Goal: Task Accomplishment & Management: Manage account settings

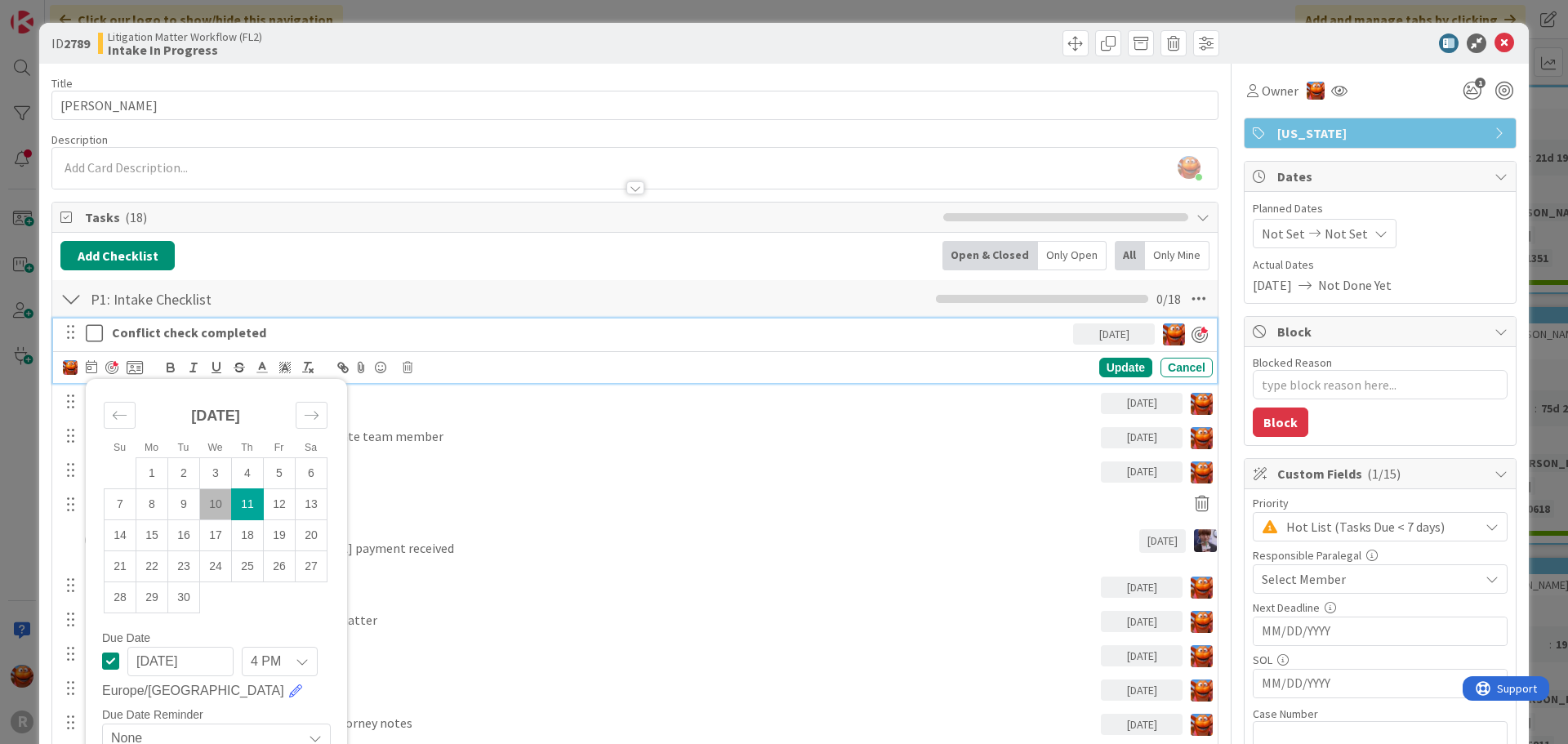
click at [10, 174] on div "ID 2789 Litigation Matter Workflow (FL2) Intake In Progress Title 11 / 128 [PER…" at bounding box center [784, 372] width 1568 height 744
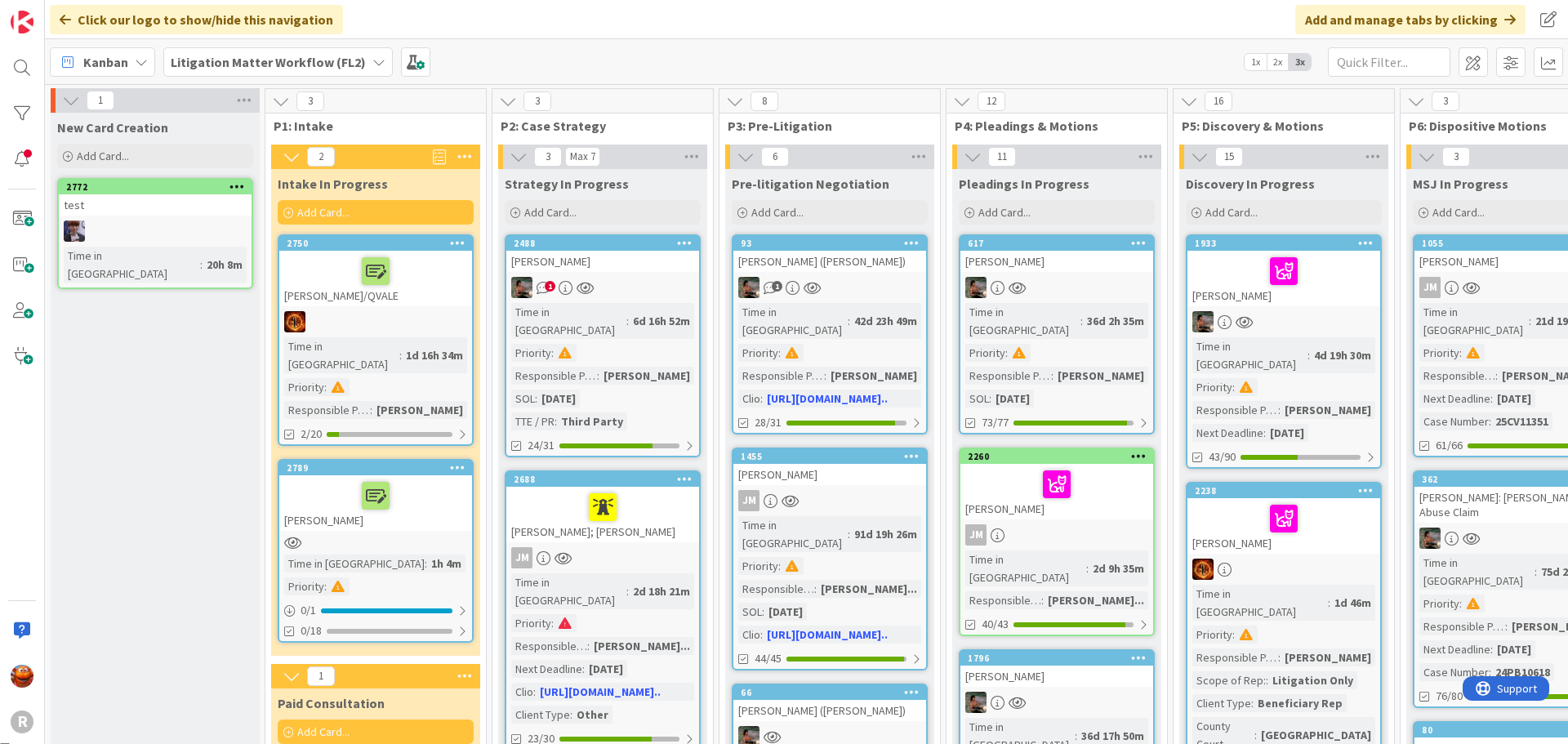
scroll to position [82, 0]
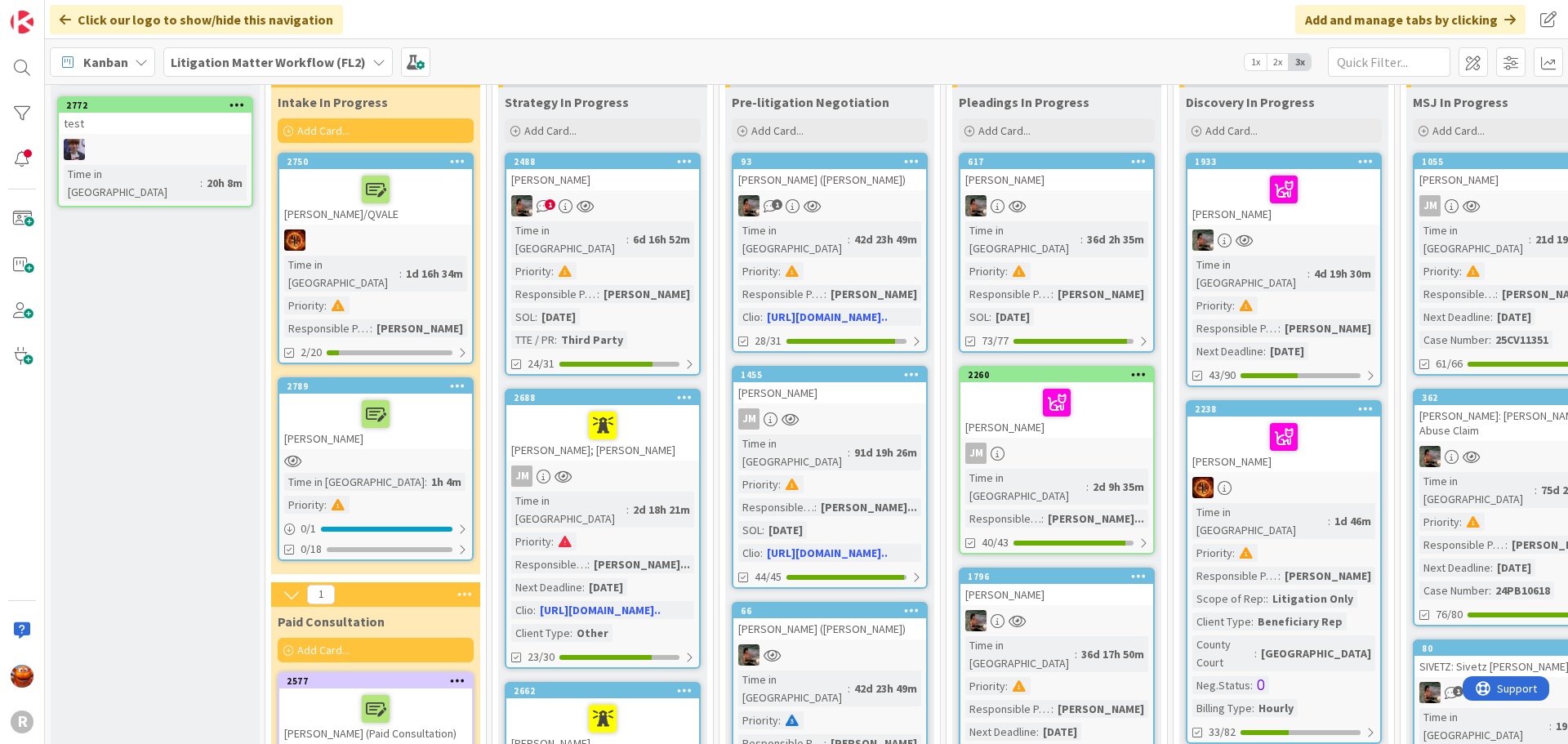
click at [267, 60] on b "Litigation Matter Workflow (FL2)" at bounding box center [268, 61] width 195 height 16
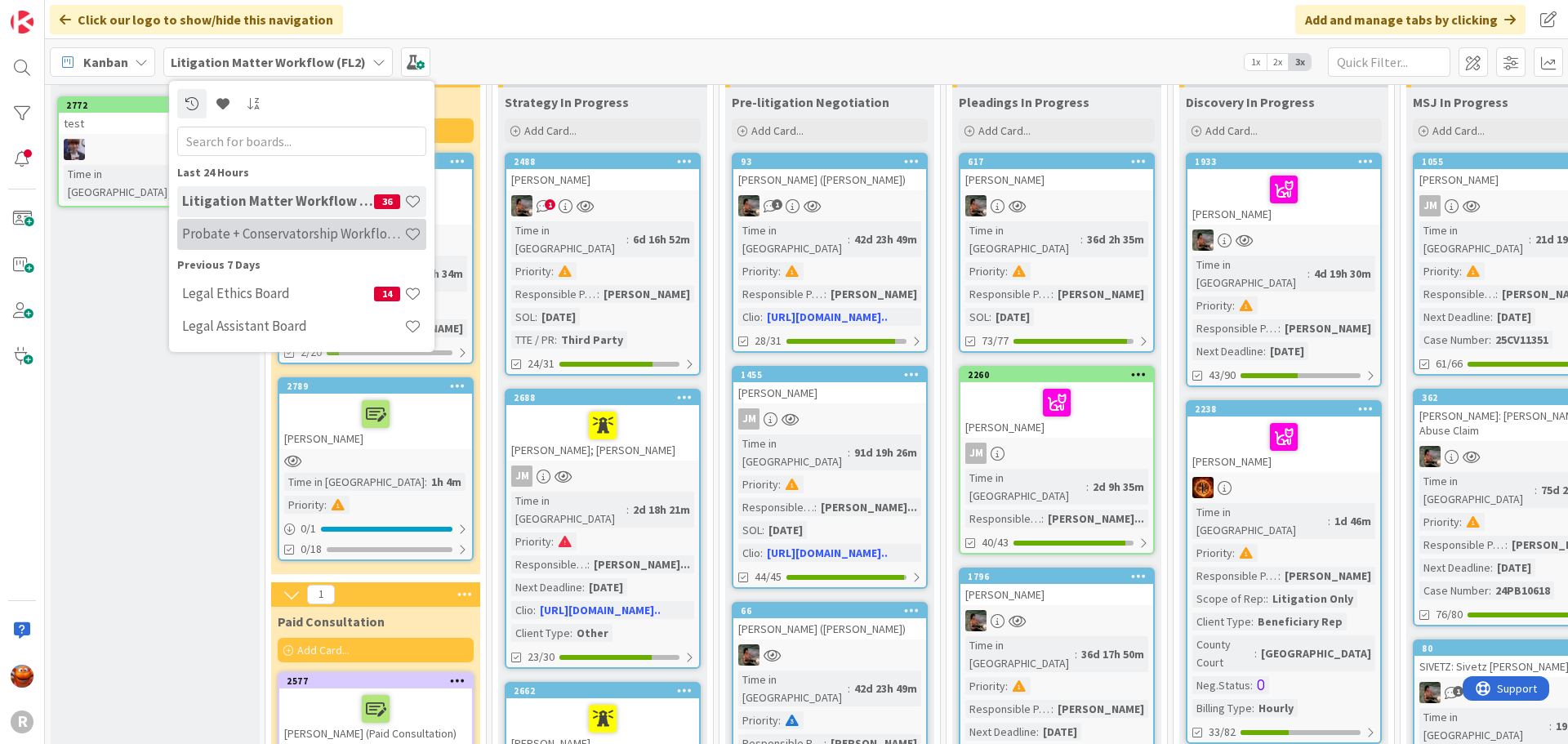
click at [281, 219] on div "Probate + Conservatorship Workflow (FL2)" at bounding box center [302, 234] width 249 height 31
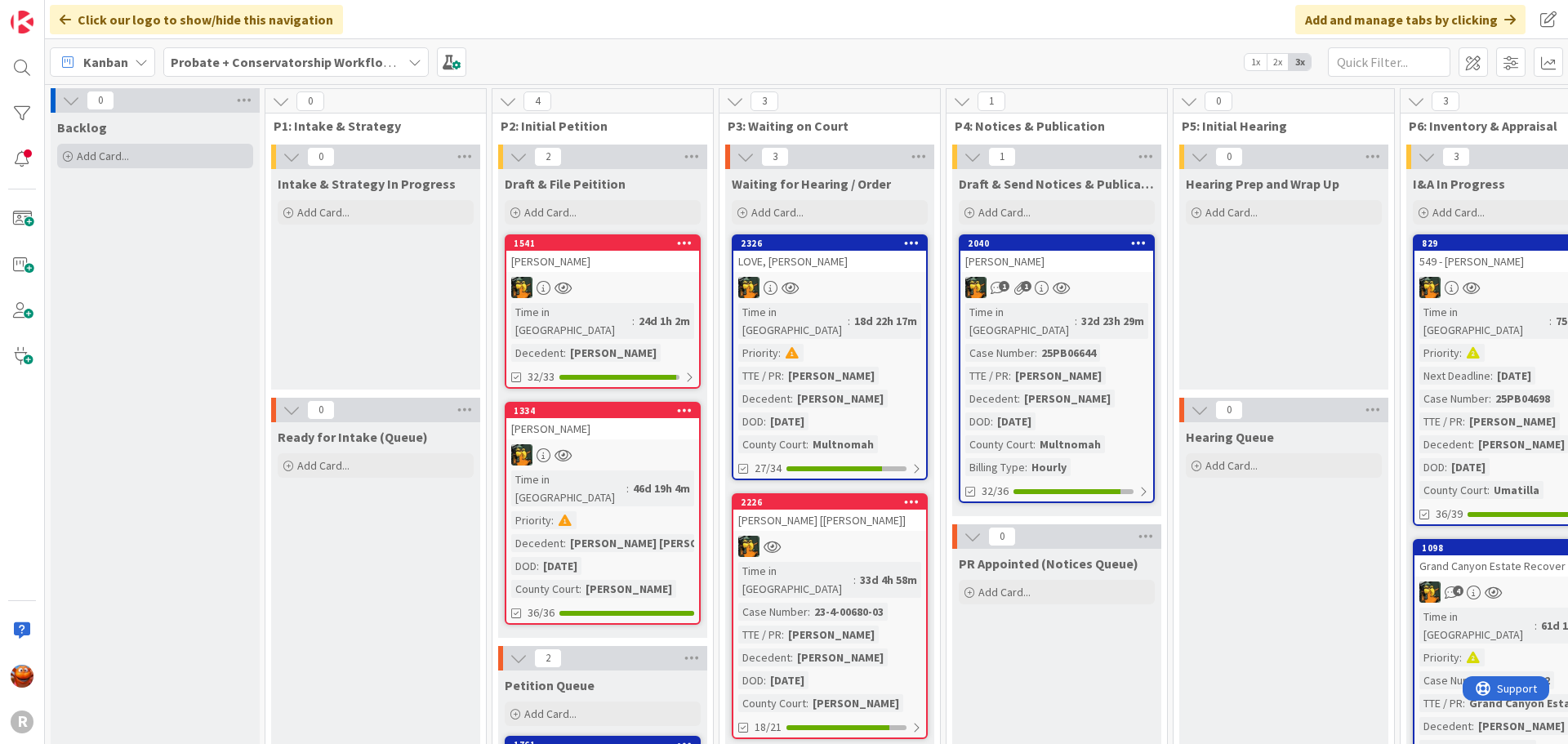
click at [172, 157] on div "Add Card..." at bounding box center [155, 155] width 196 height 25
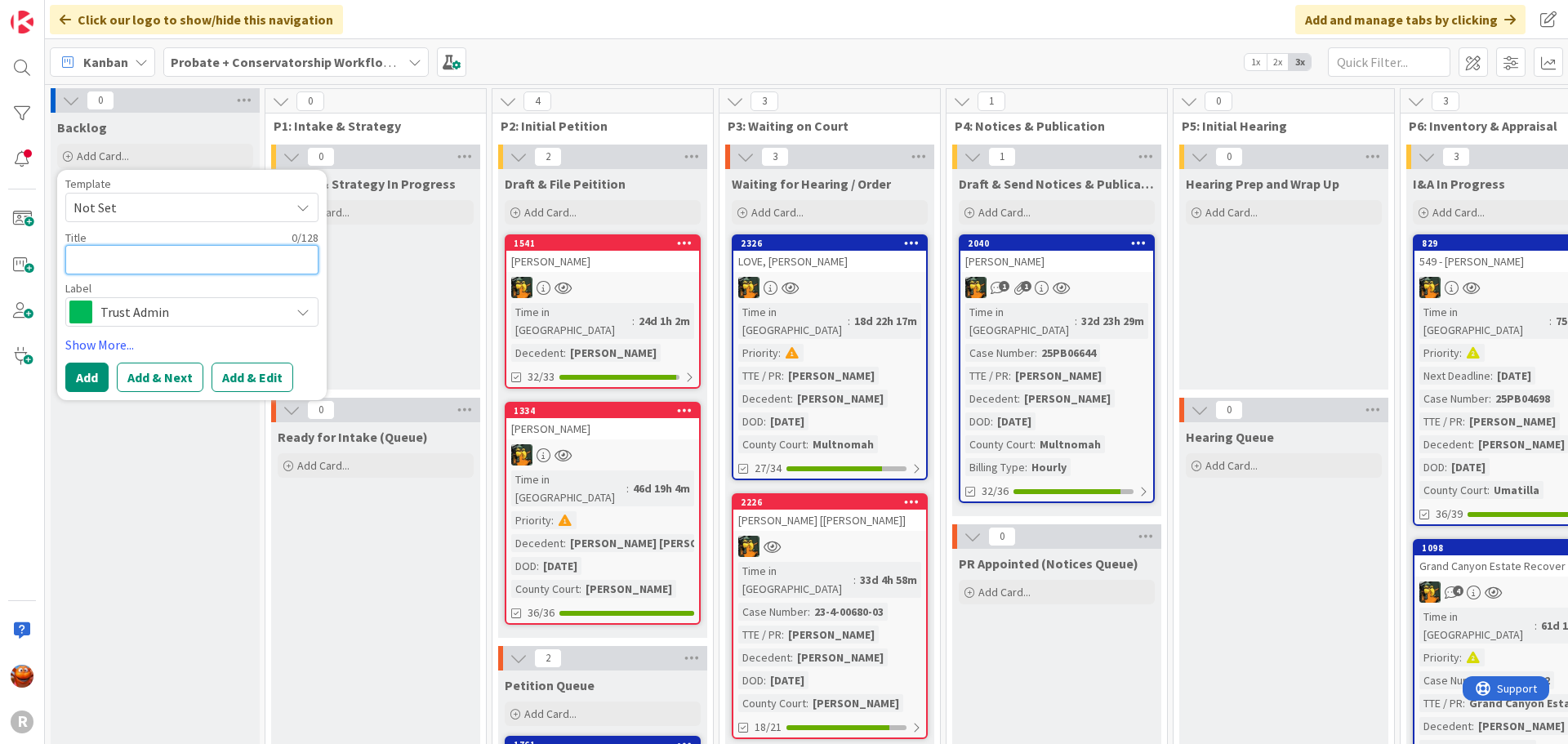
click at [134, 258] on textarea at bounding box center [192, 259] width 254 height 29
type textarea "x"
type textarea "A"
type textarea "x"
type textarea "AO"
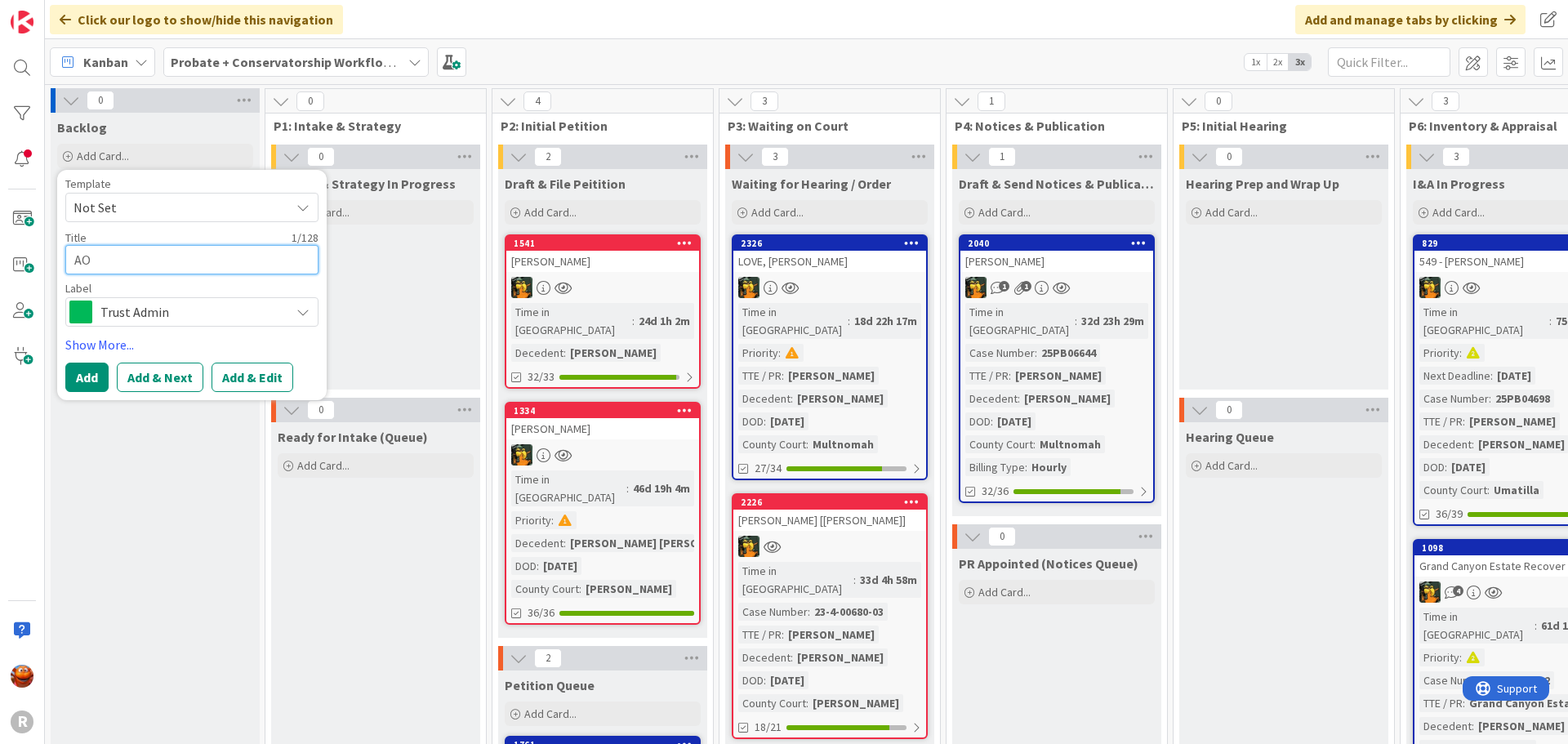
type textarea "x"
type textarea "AOO"
type textarea "x"
type textarea "AOOK"
type textarea "x"
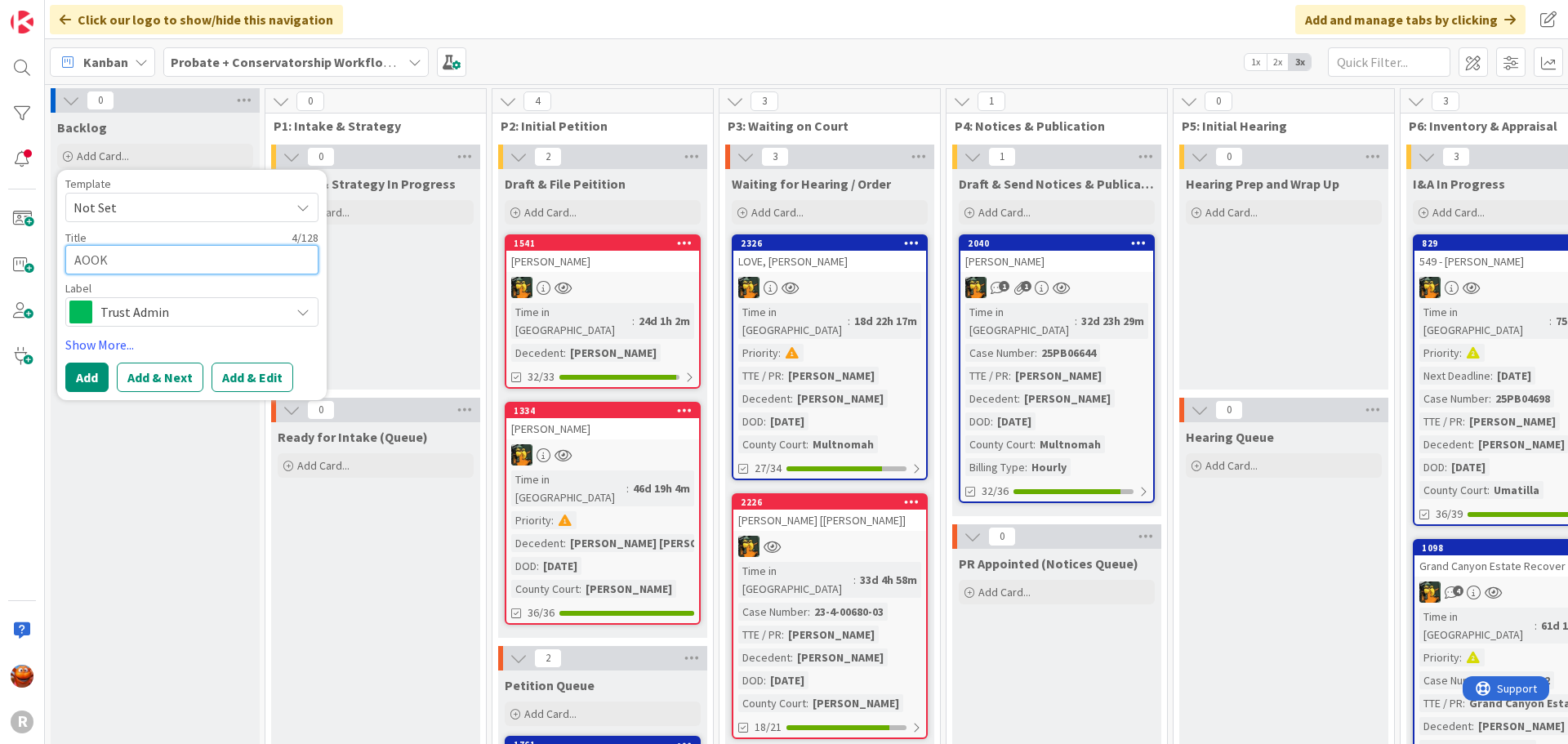
type textarea "AOOKE"
type textarea "x"
type textarea "AOOK"
type textarea "x"
type textarea "AOOKE"
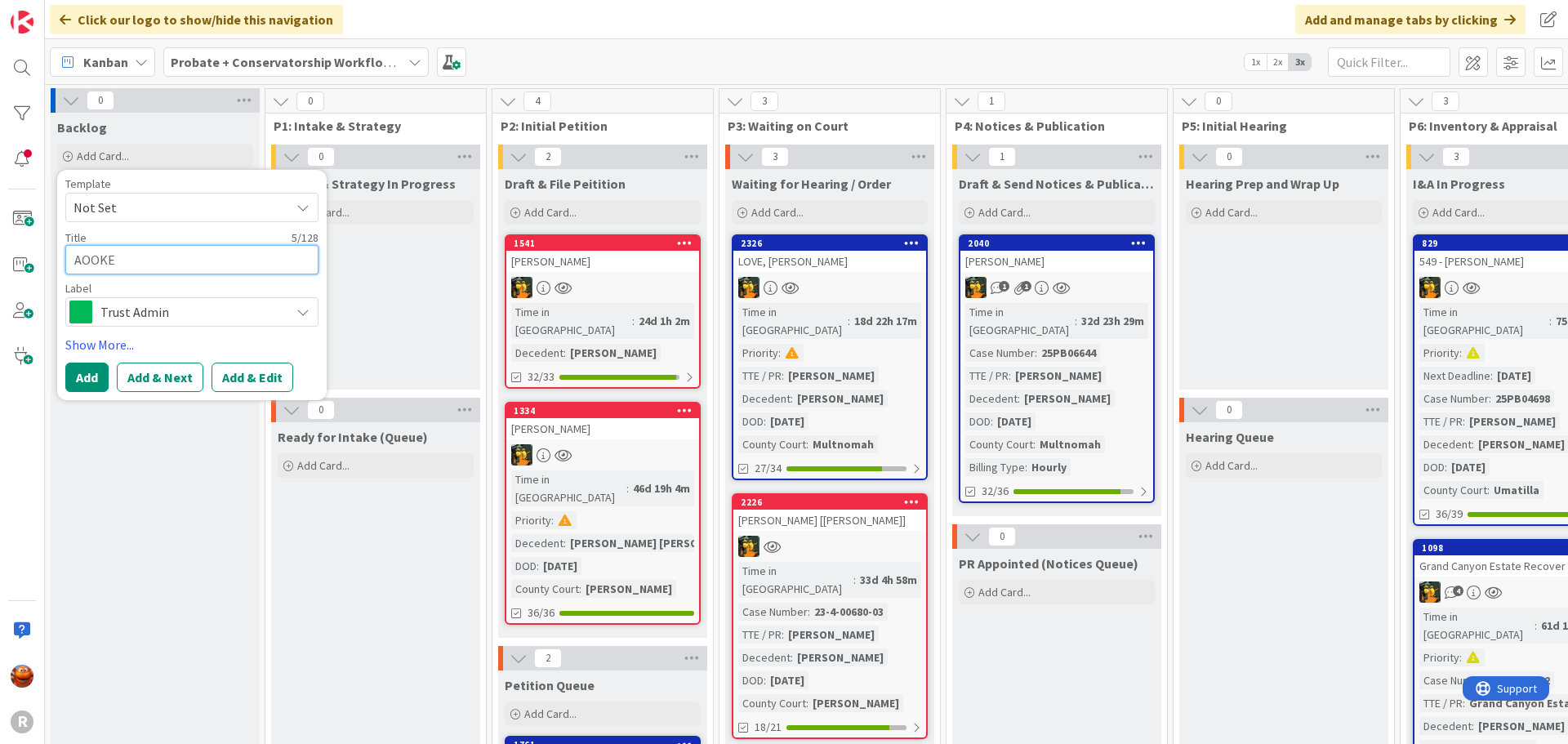
type textarea "x"
type textarea "AOOKEK"
type textarea "x"
type textarea "AOOKE"
type textarea "x"
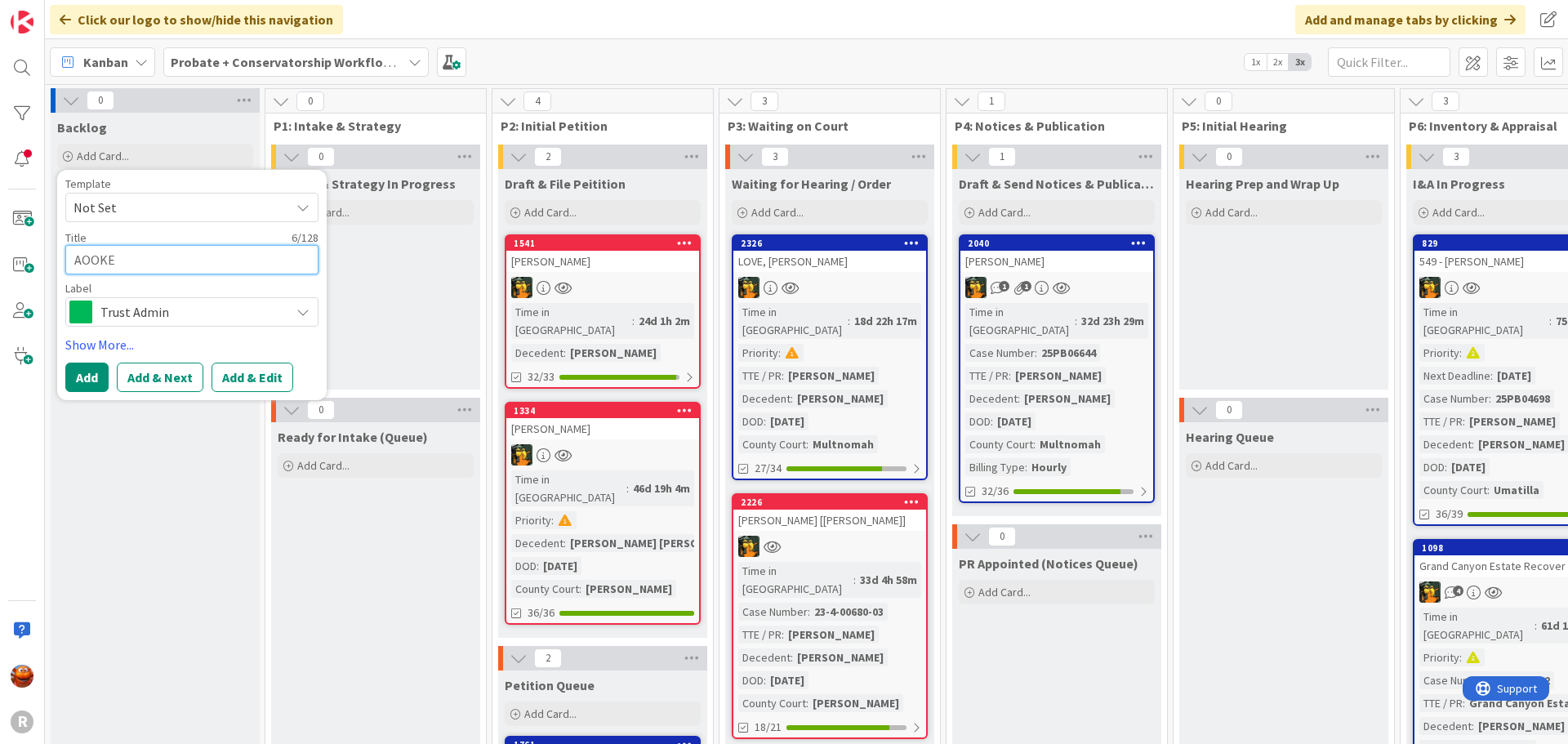
type textarea "AOOK"
type textarea "x"
type textarea "AOO"
type textarea "x"
type textarea "AO"
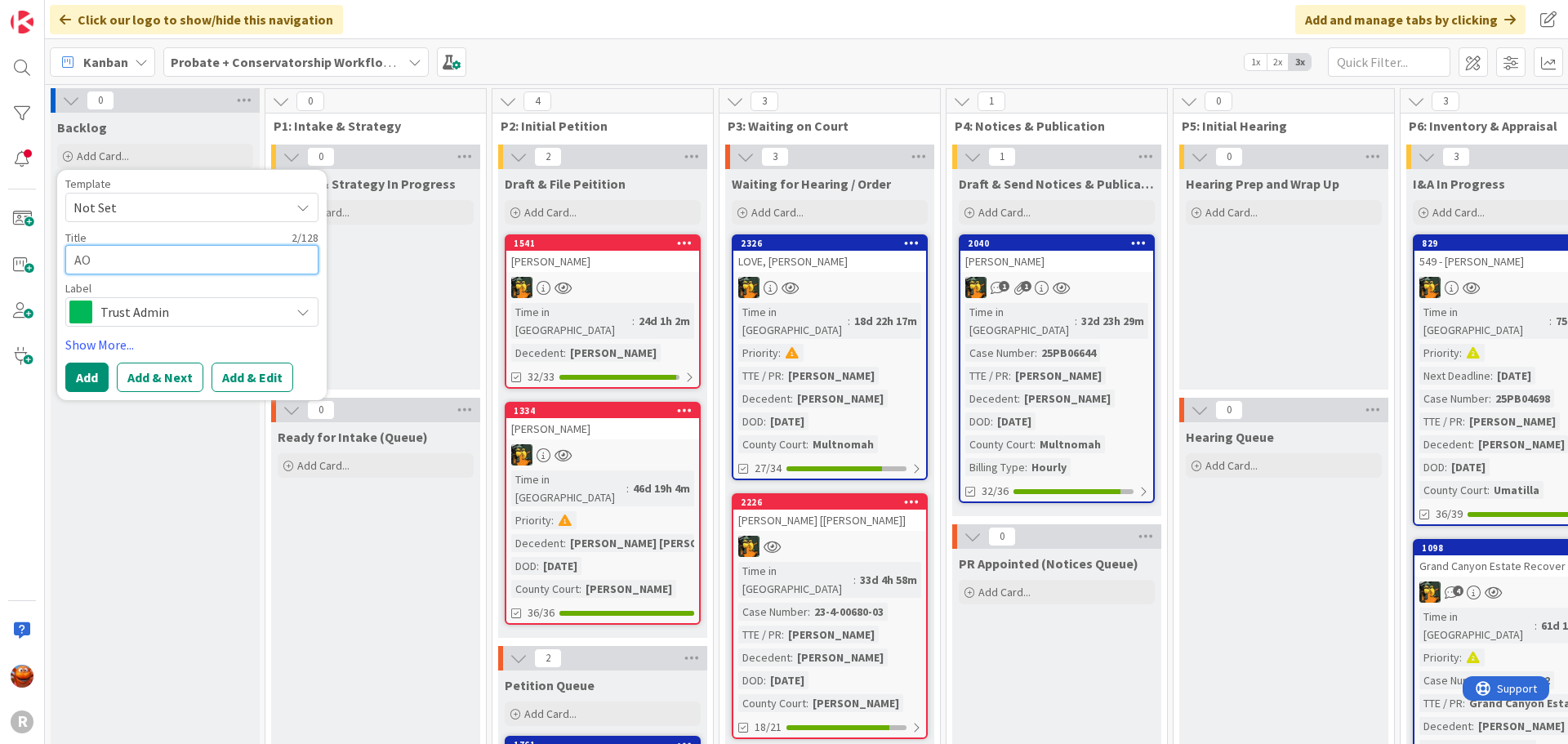
type textarea "x"
type textarea "A"
type textarea "x"
type textarea "AP"
type textarea "x"
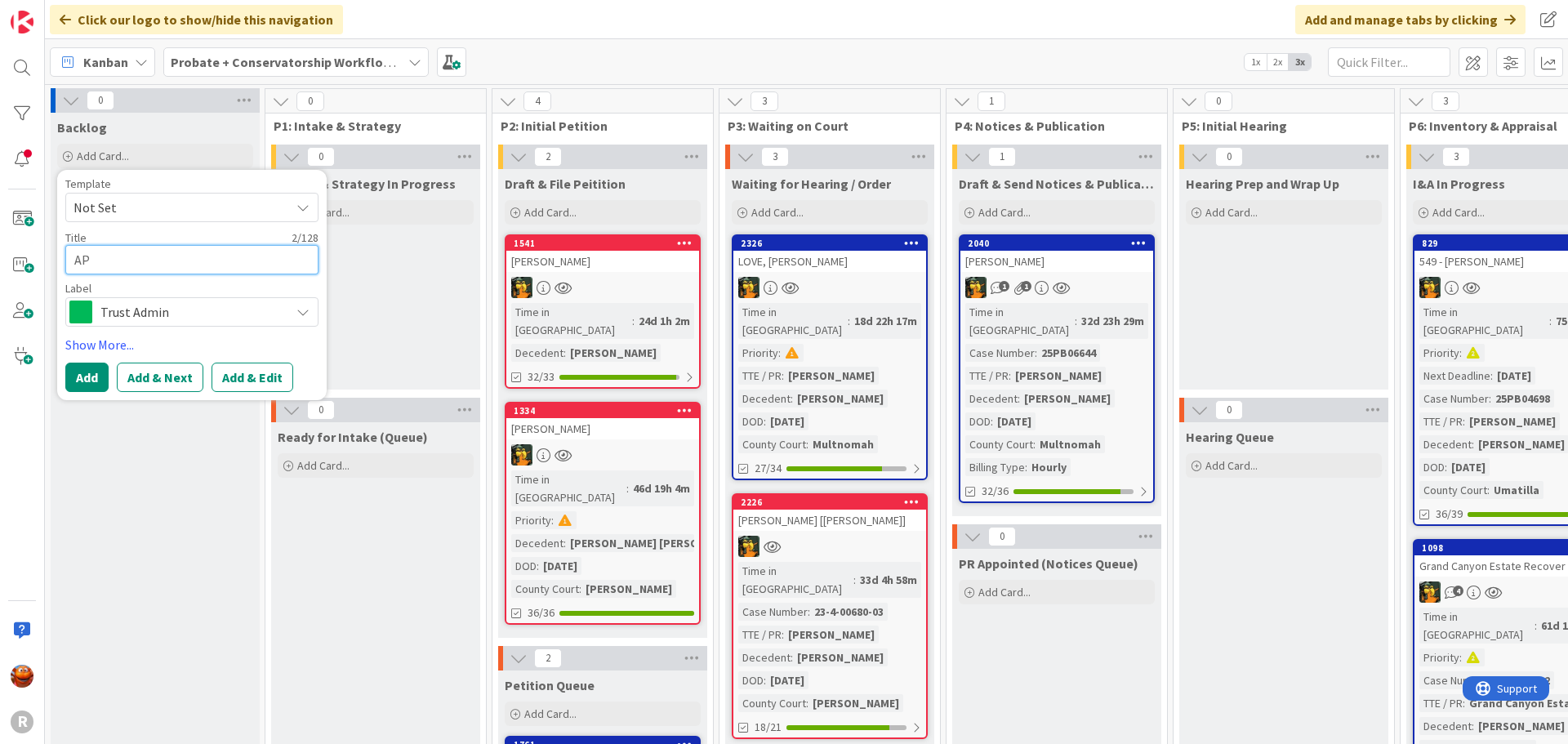
type textarea "APP"
type textarea "x"
type textarea "APPE"
type textarea "x"
type textarea "[PERSON_NAME]"
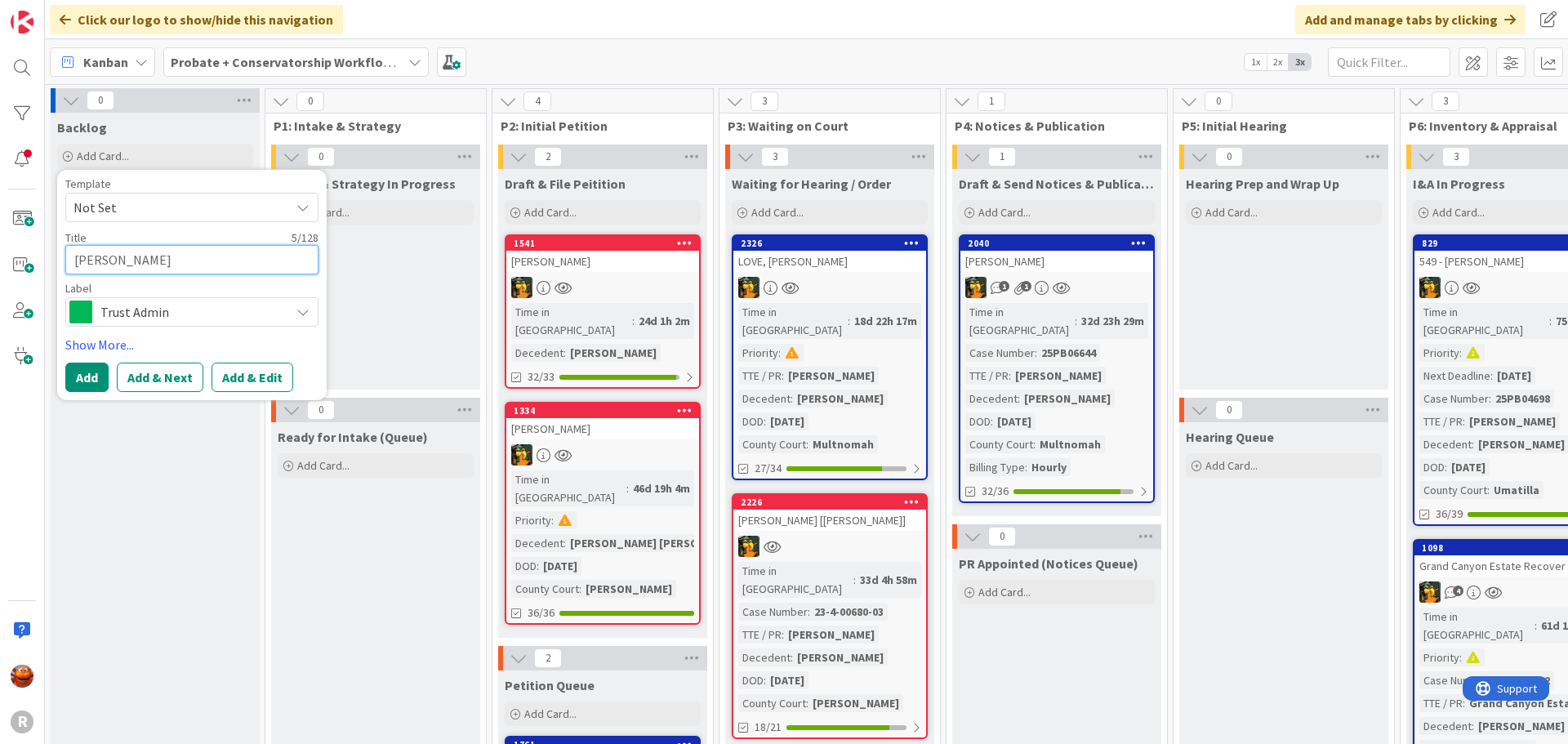
type textarea "x"
type textarea "APPELB"
type textarea "x"
type textarea "APPELBA"
type textarea "x"
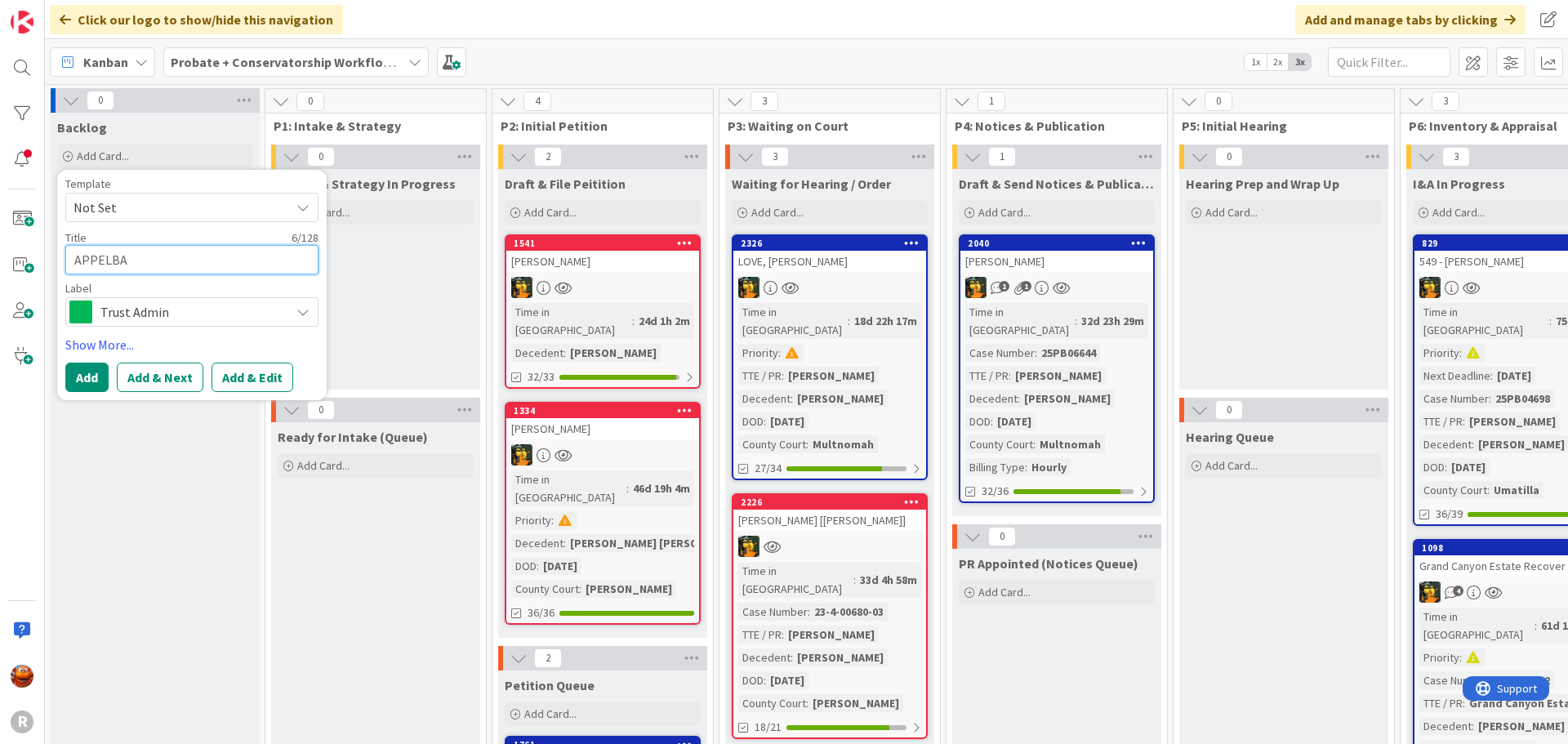
type textarea "APPELBAU"
type textarea "x"
type textarea "[PERSON_NAME]"
type textarea "x"
type textarea "[PERSON_NAME],"
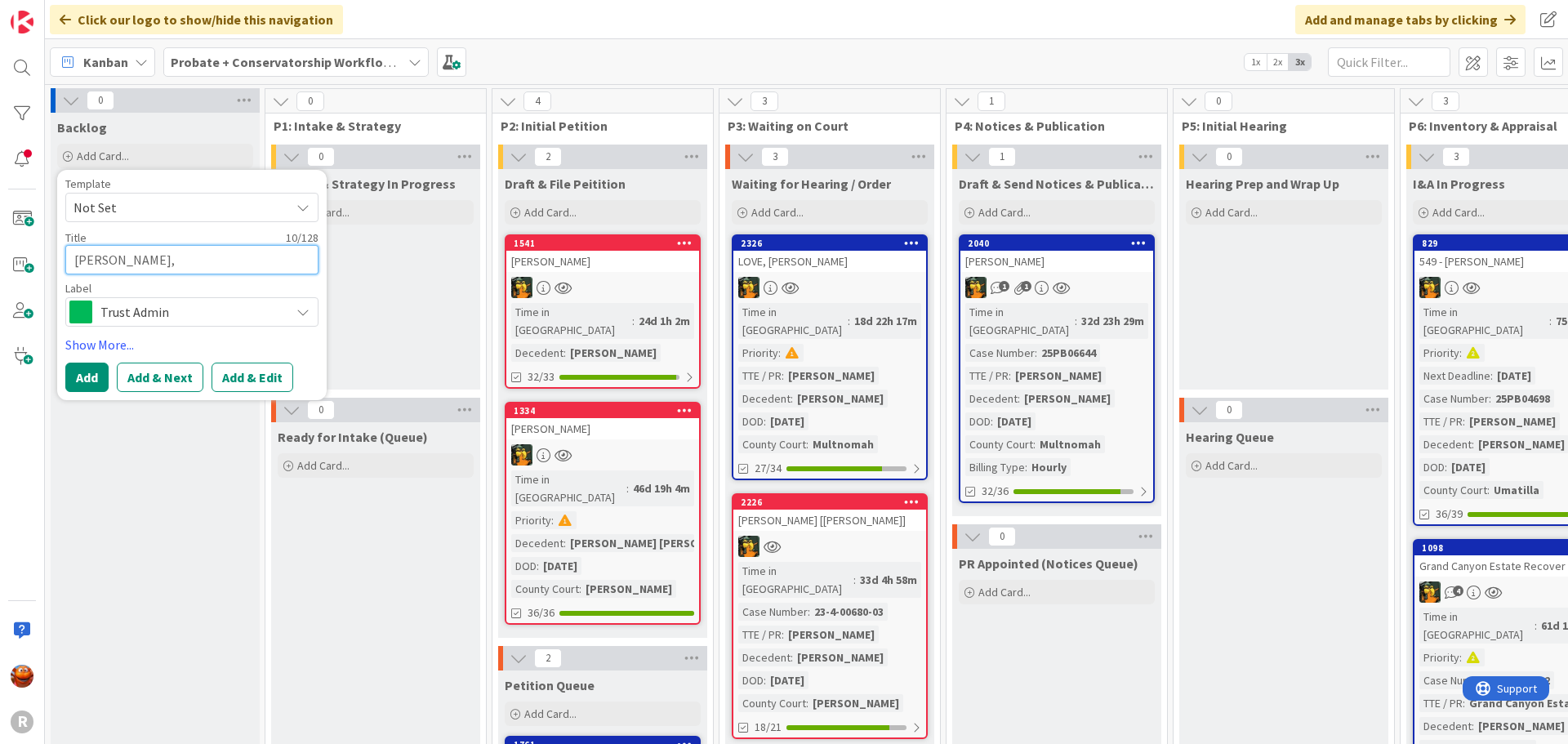
type textarea "x"
type textarea "[PERSON_NAME],"
type textarea "x"
type textarea "[PERSON_NAME], B"
type textarea "x"
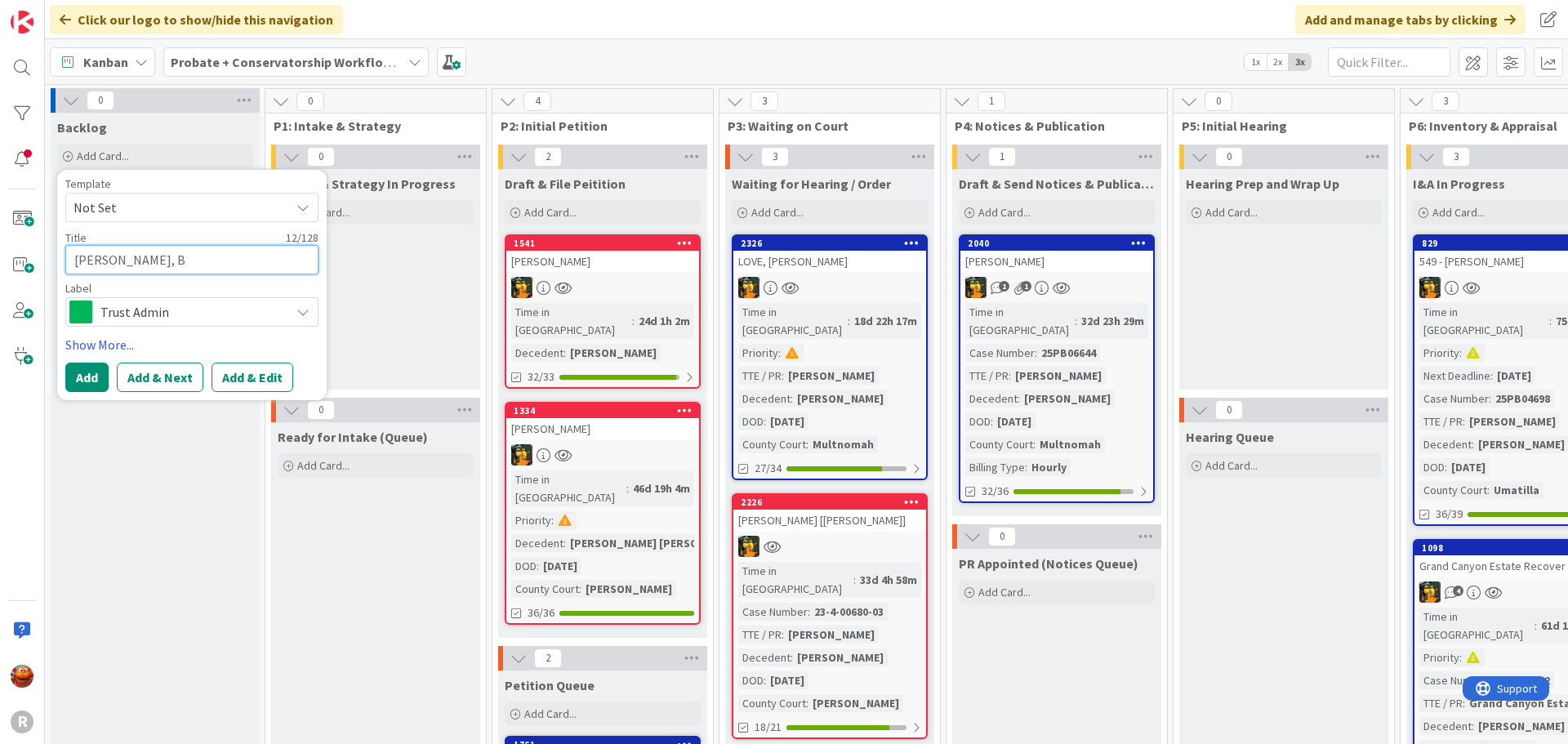
type textarea "[PERSON_NAME], Be"
type textarea "x"
type textarea "[PERSON_NAME], Ber"
type textarea "x"
type textarea "[PERSON_NAME]"
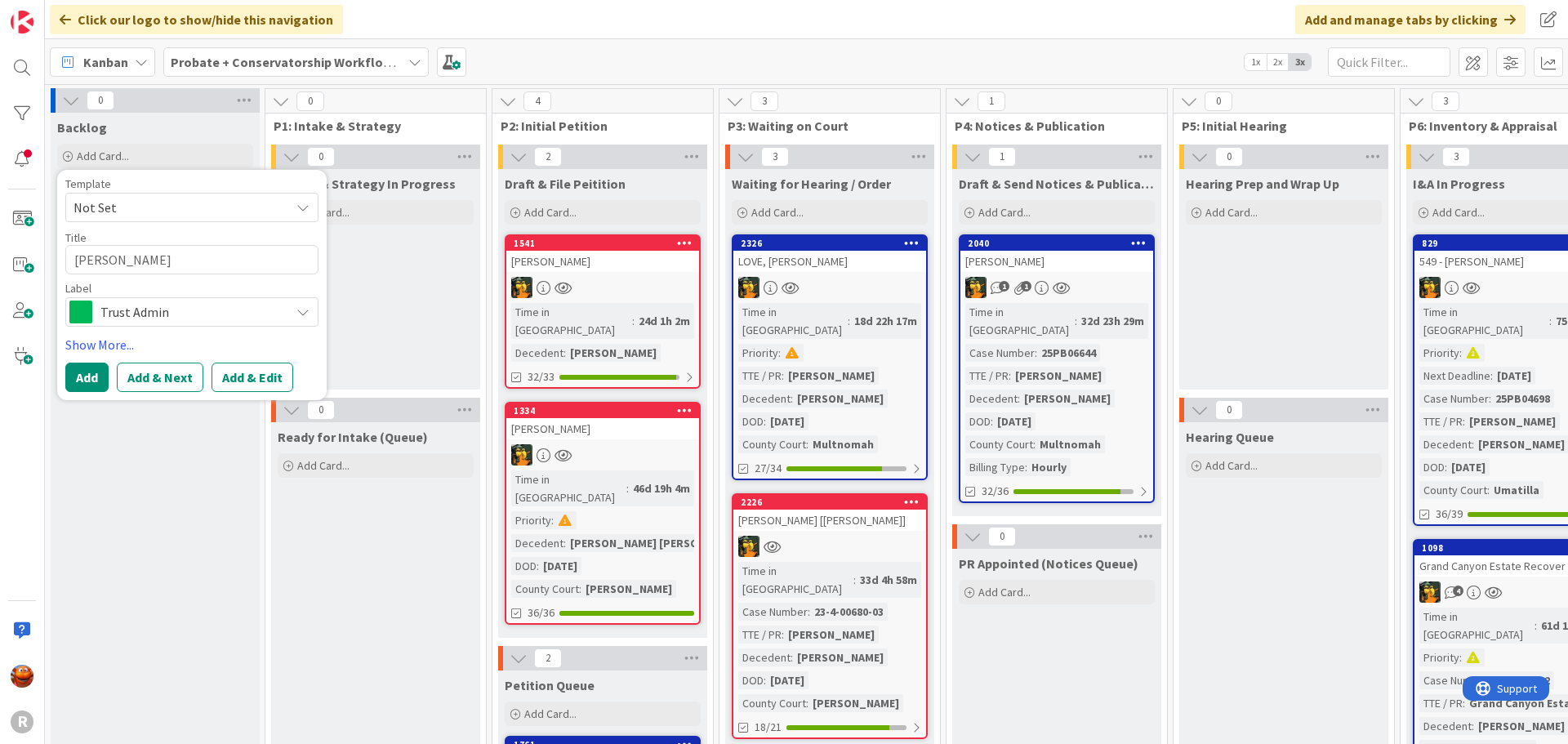
click at [133, 307] on span "Trust Admin" at bounding box center [191, 311] width 181 height 23
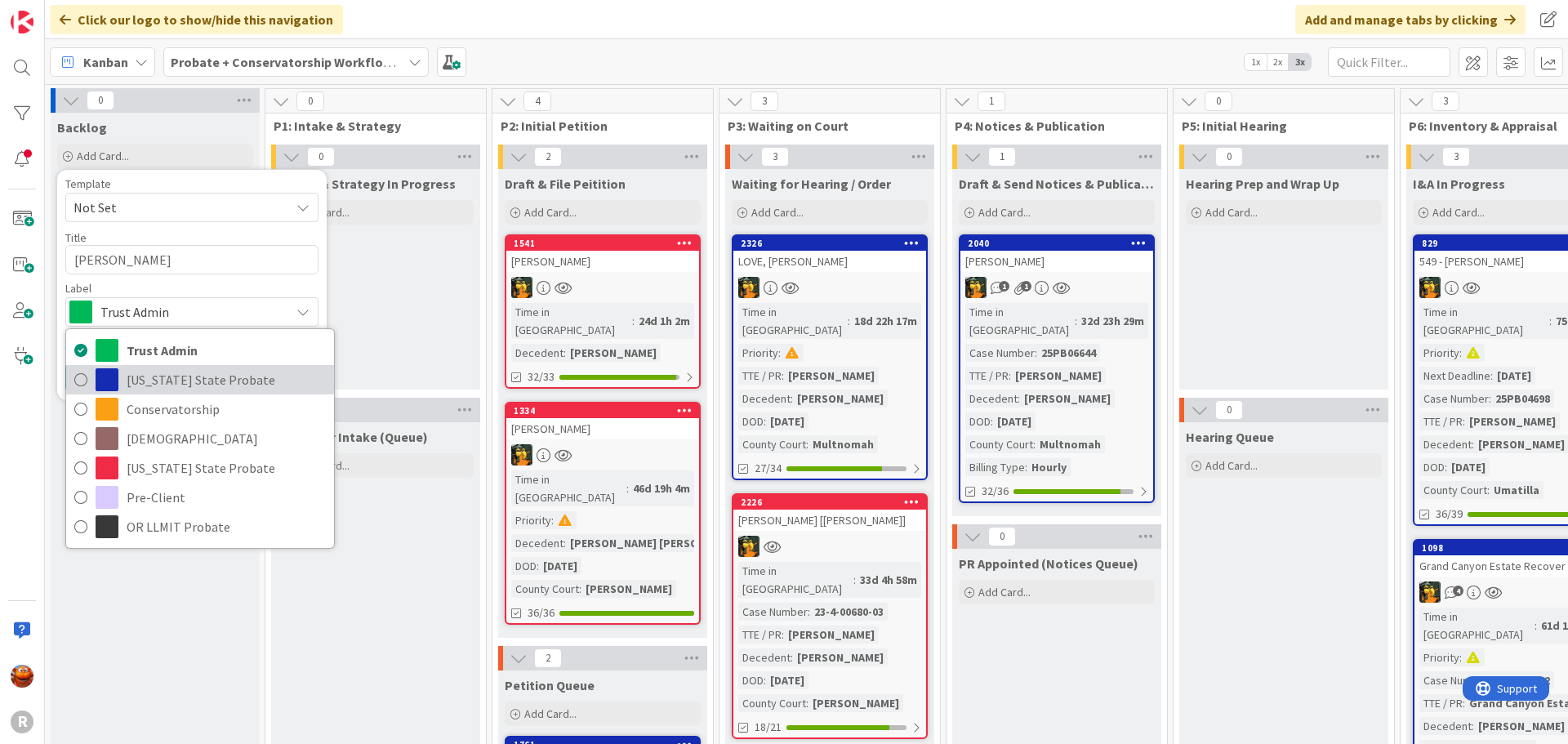
click at [230, 375] on span "[US_STATE] State Probate" at bounding box center [225, 380] width 199 height 25
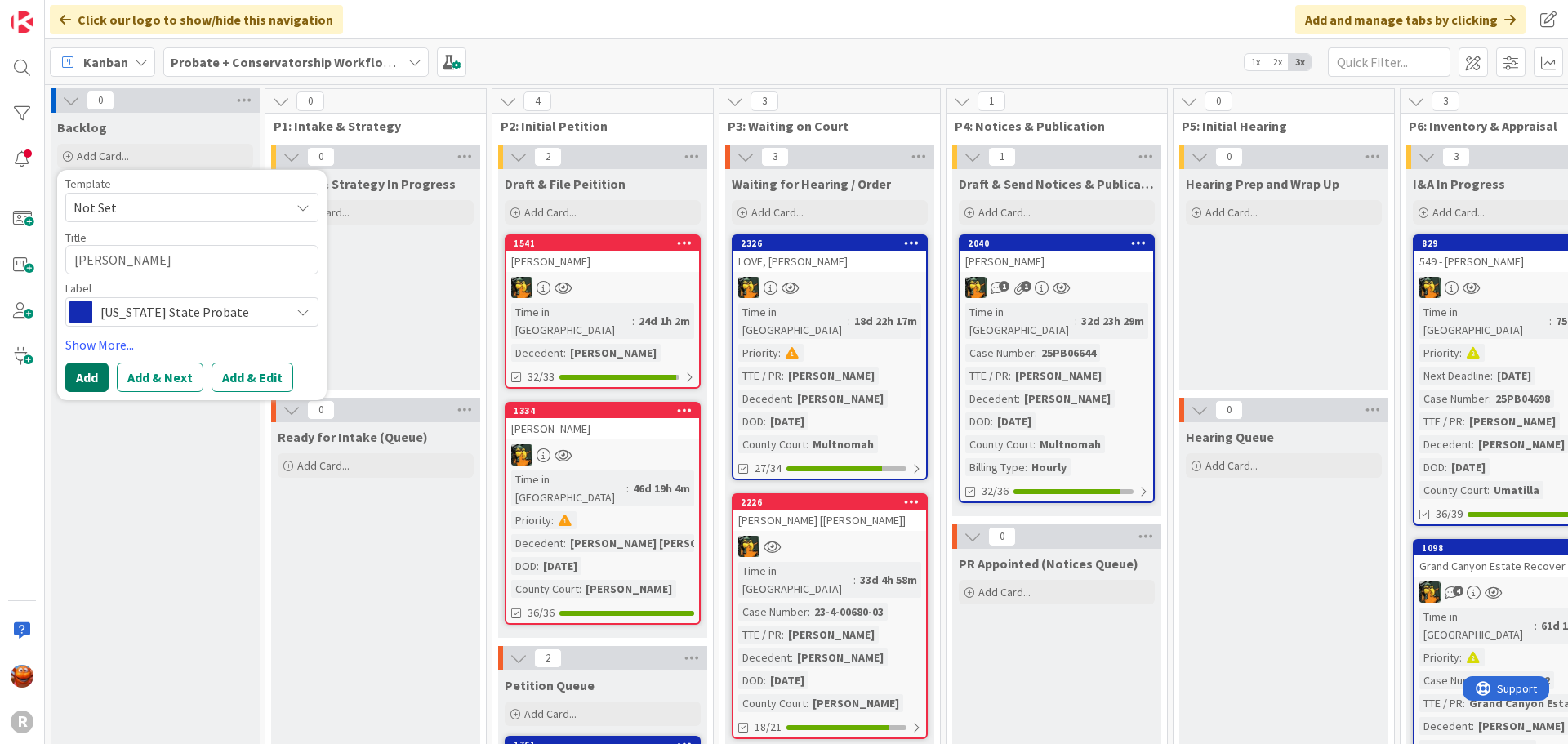
click at [93, 381] on button "Add" at bounding box center [87, 377] width 44 height 29
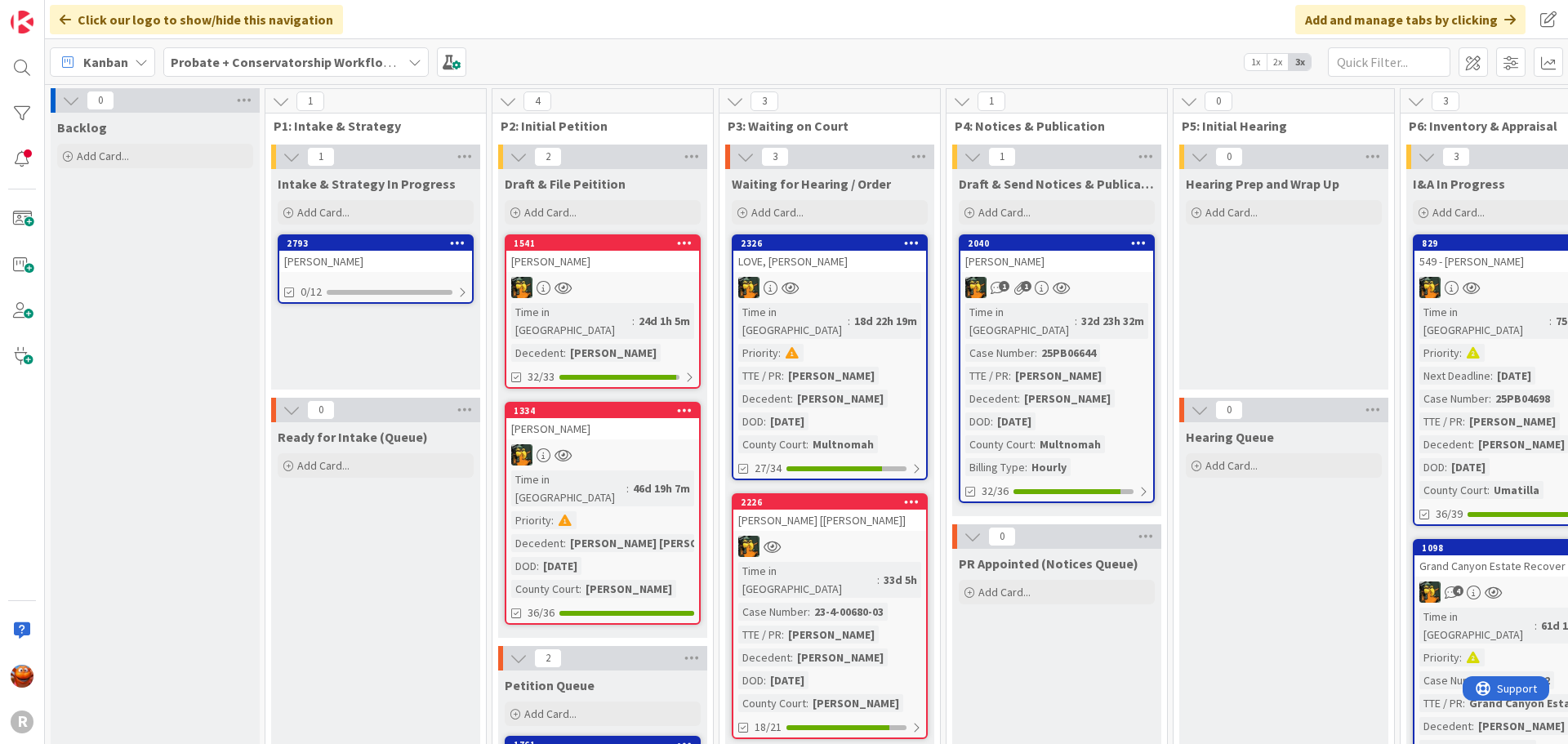
click at [399, 264] on div "[PERSON_NAME]" at bounding box center [376, 261] width 193 height 21
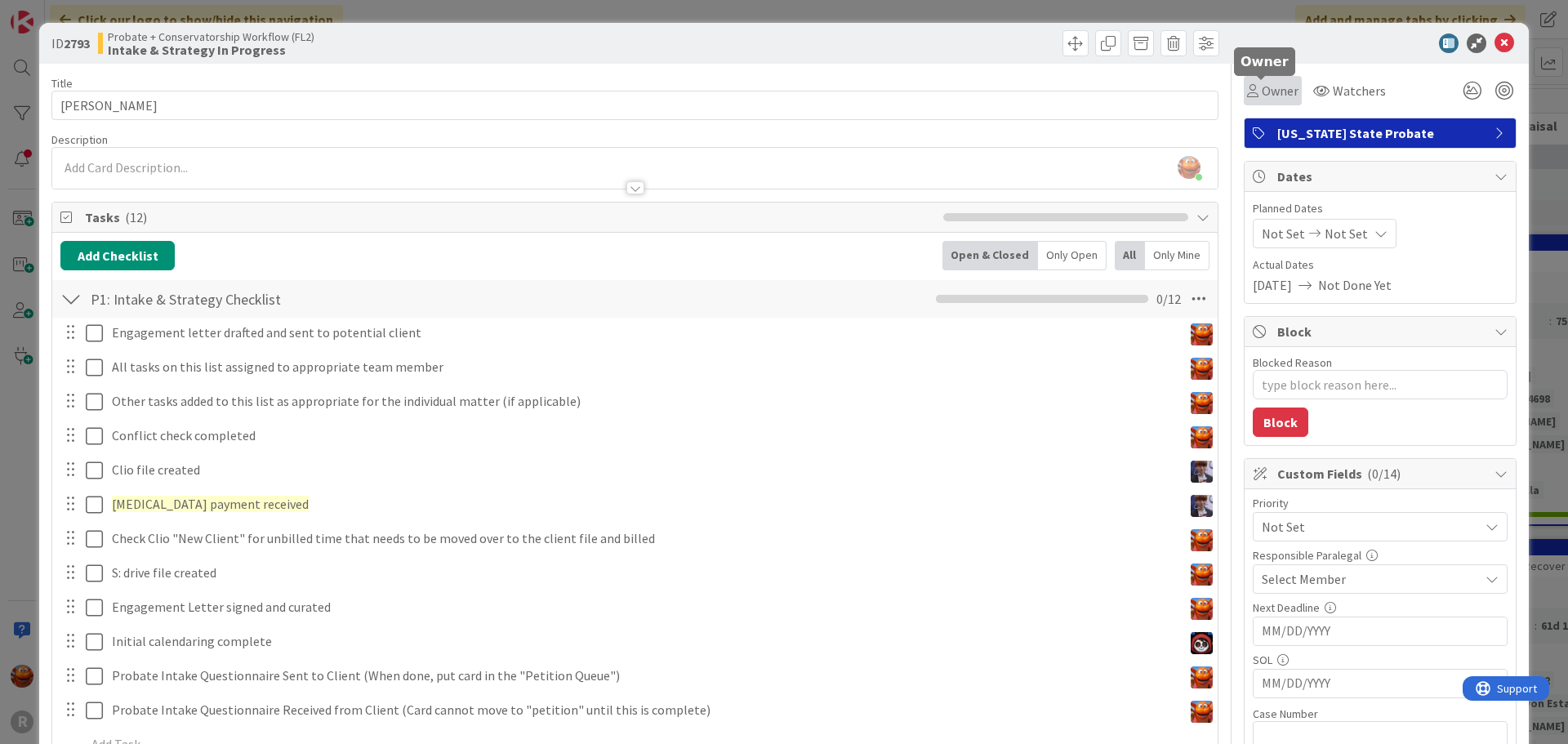
click at [1262, 93] on span "Owner" at bounding box center [1279, 90] width 37 height 20
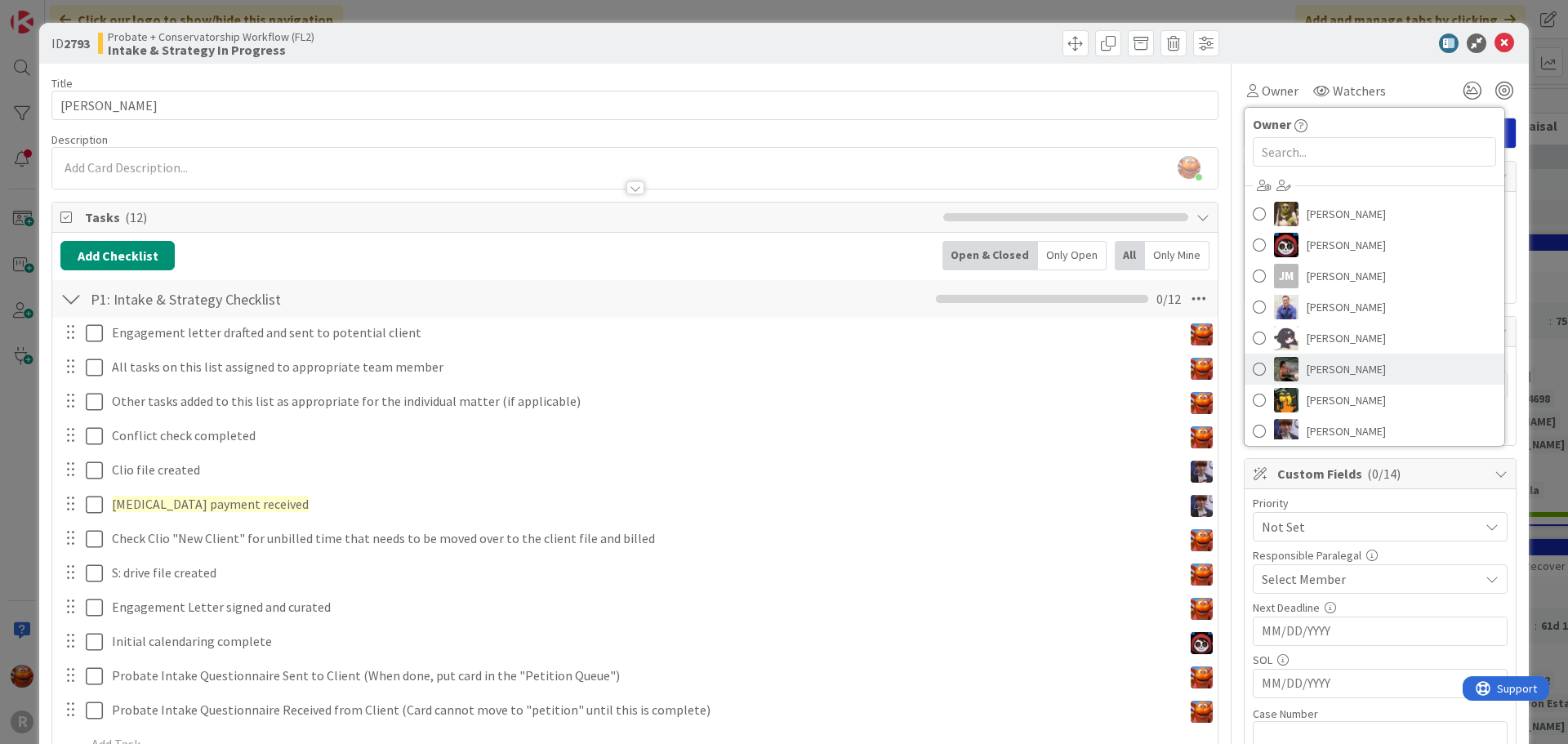
scroll to position [82, 0]
click at [1329, 367] on span "[PERSON_NAME]" at bounding box center [1346, 371] width 79 height 25
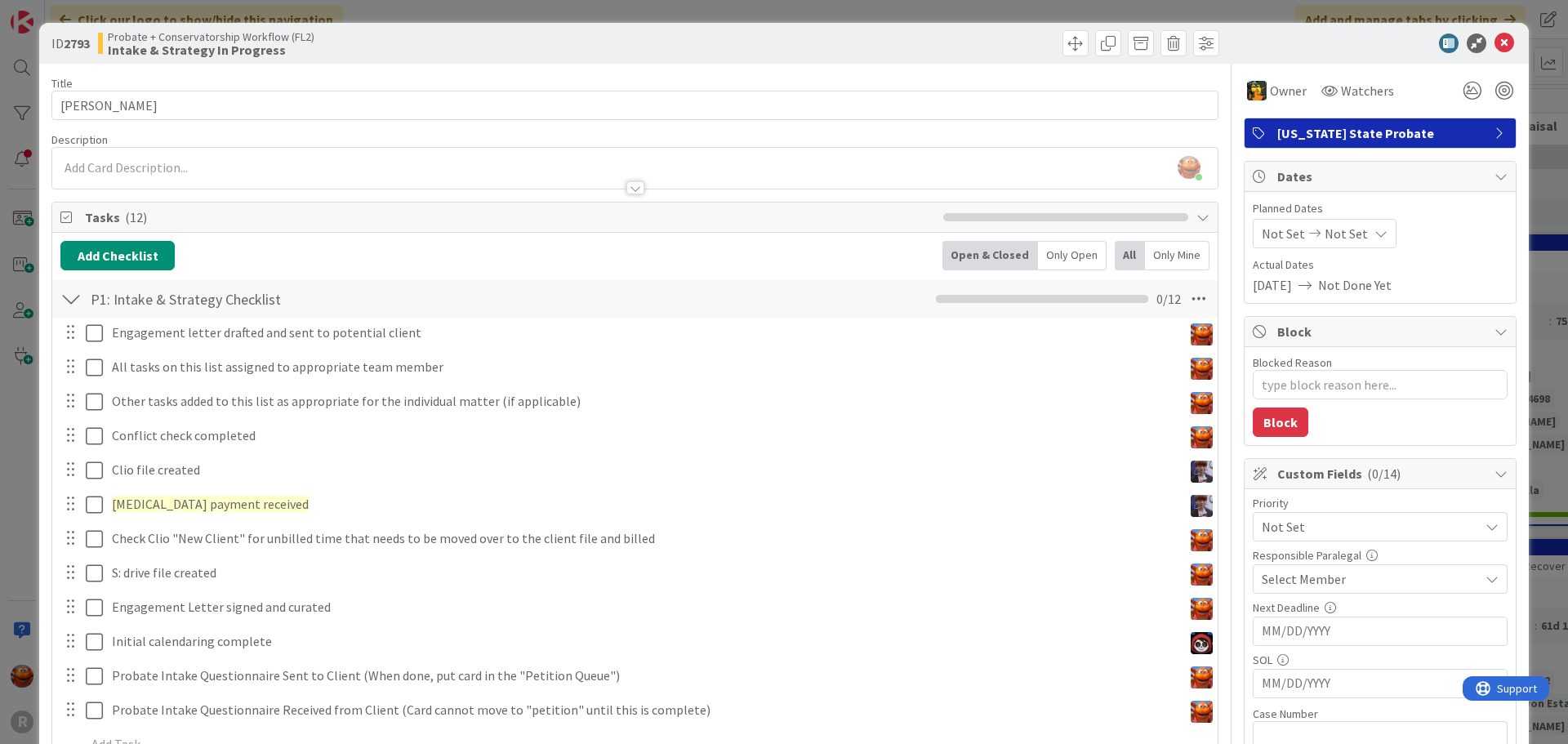
click at [1285, 579] on span "Select Member" at bounding box center [1303, 578] width 85 height 20
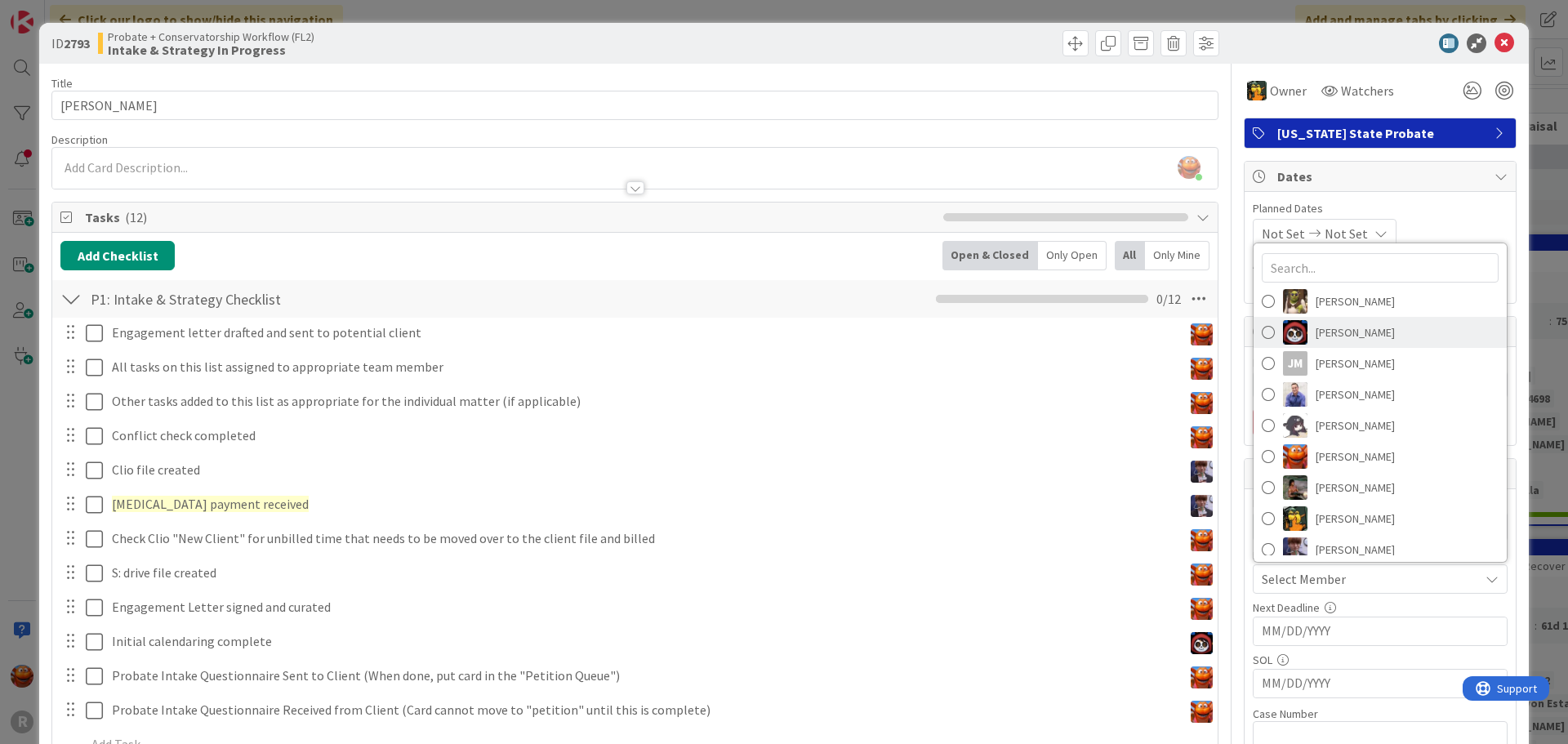
click at [1315, 332] on span "[PERSON_NAME]" at bounding box center [1355, 332] width 79 height 25
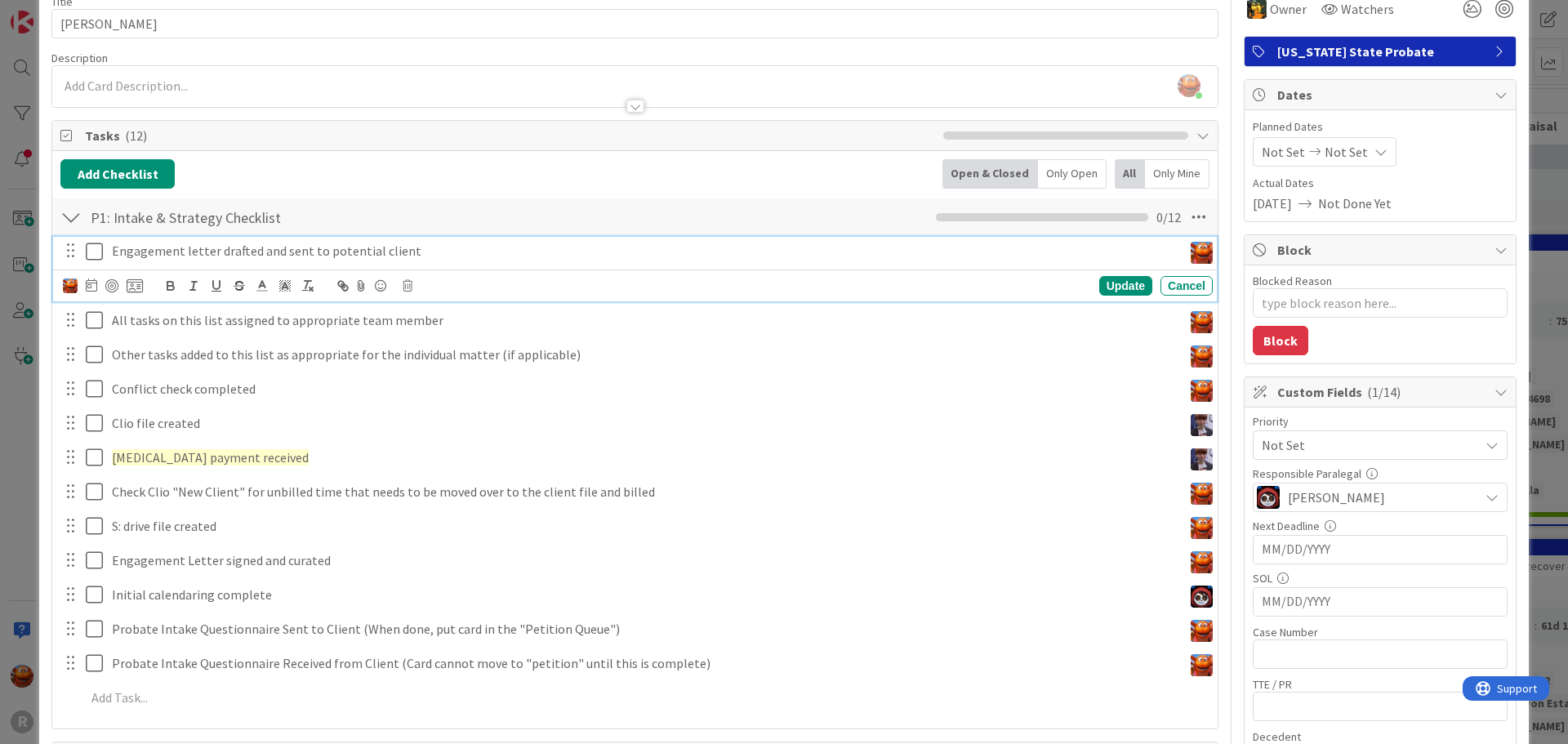
click at [94, 249] on icon at bounding box center [94, 251] width 17 height 20
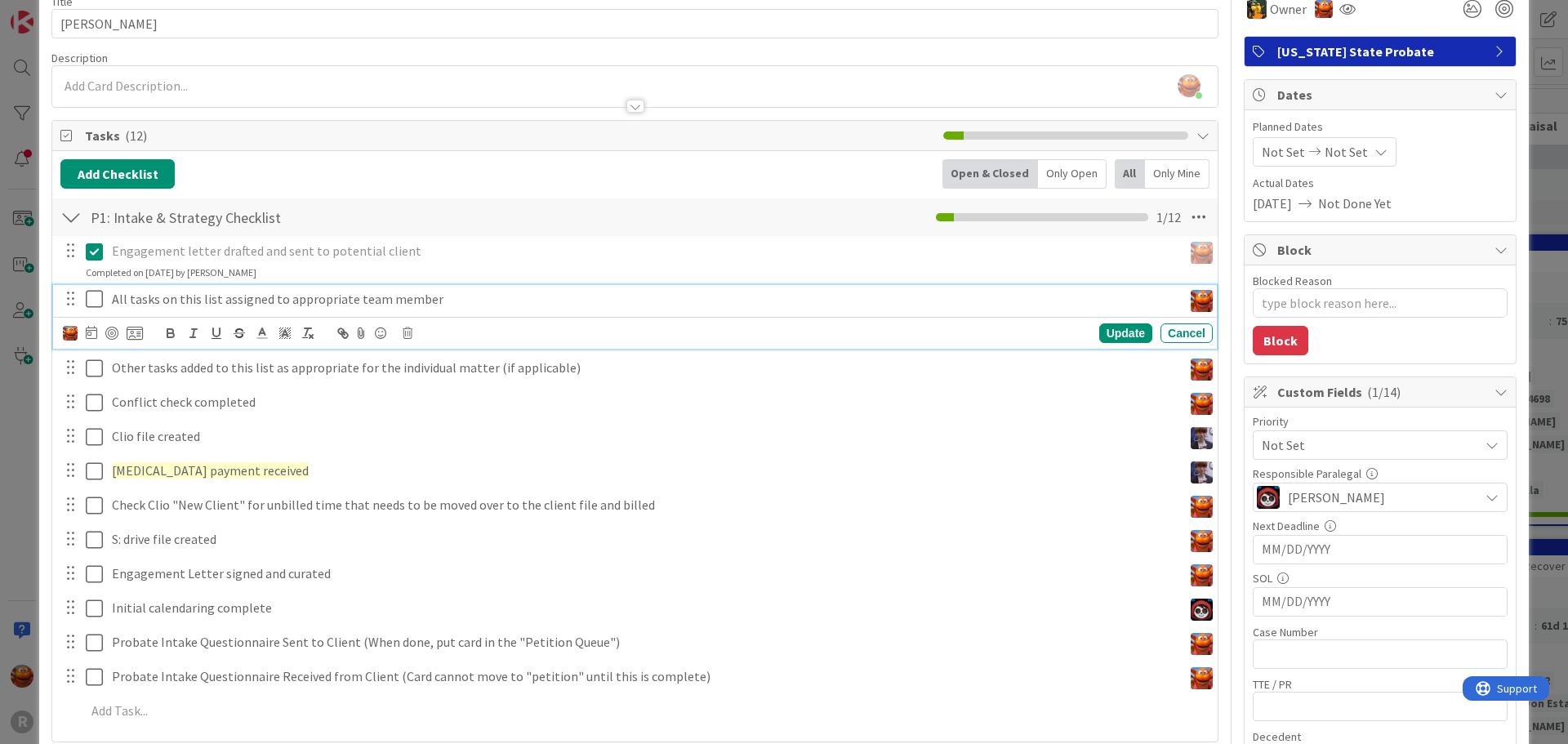
click at [92, 294] on icon at bounding box center [94, 299] width 17 height 20
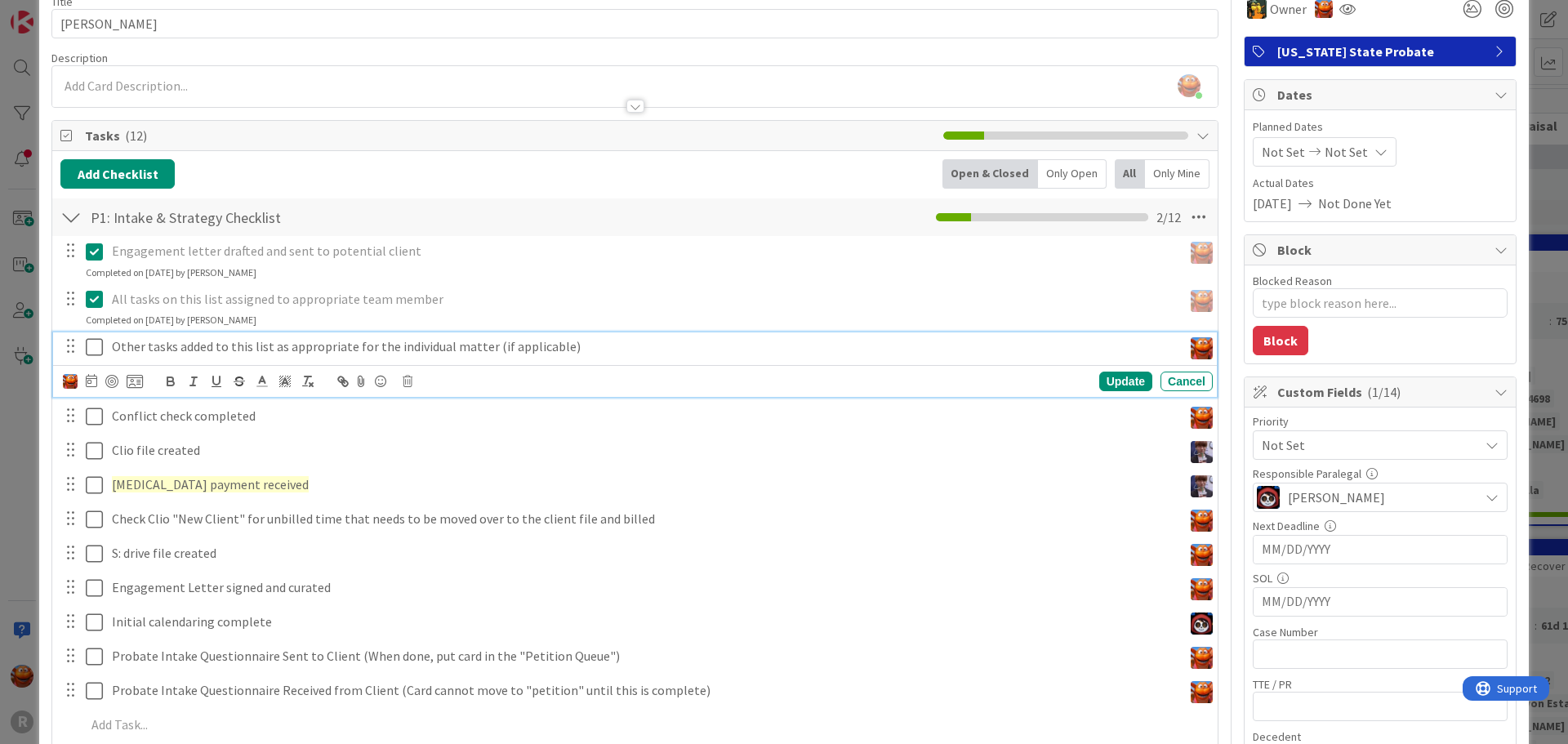
click at [89, 345] on icon at bounding box center [94, 346] width 17 height 20
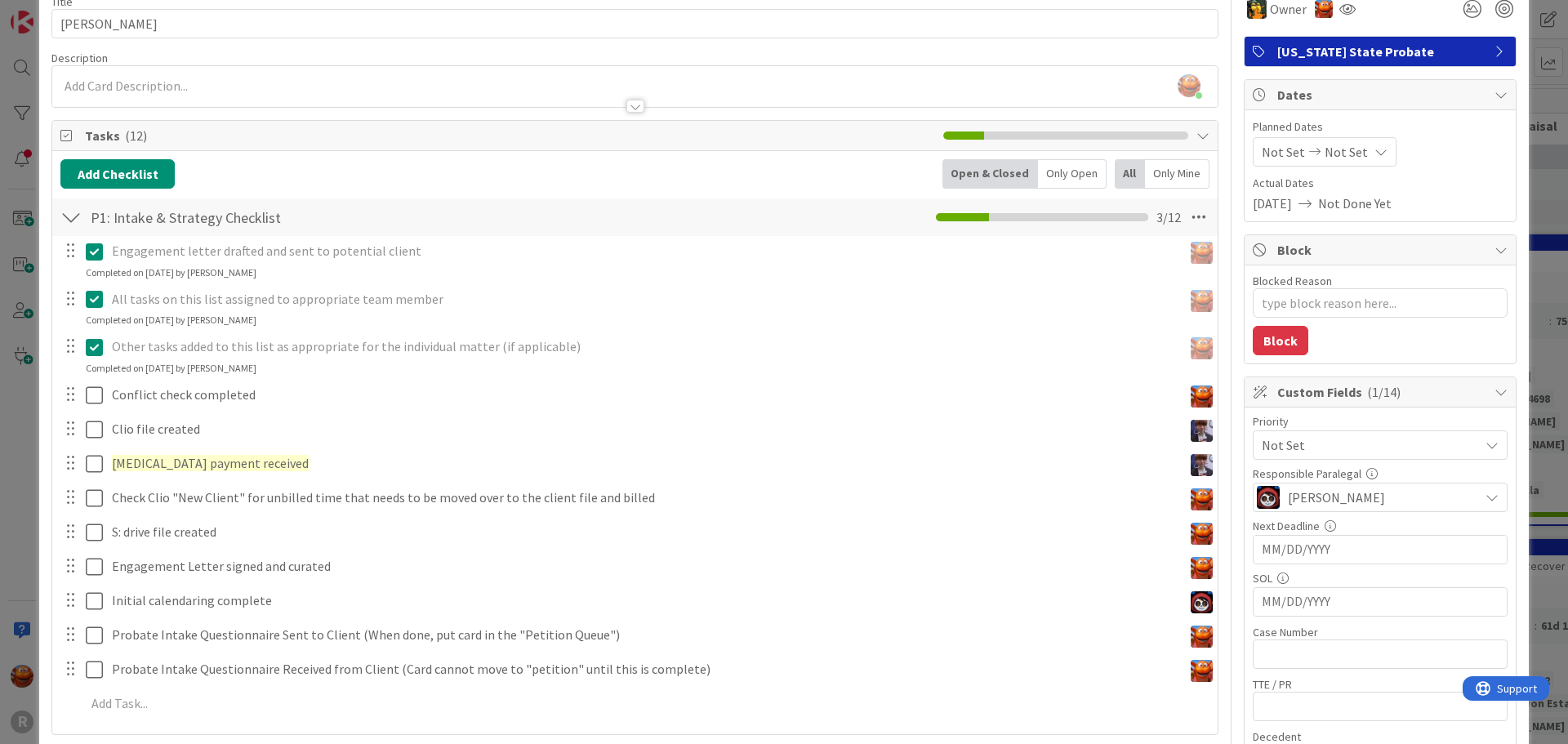
type textarea "x"
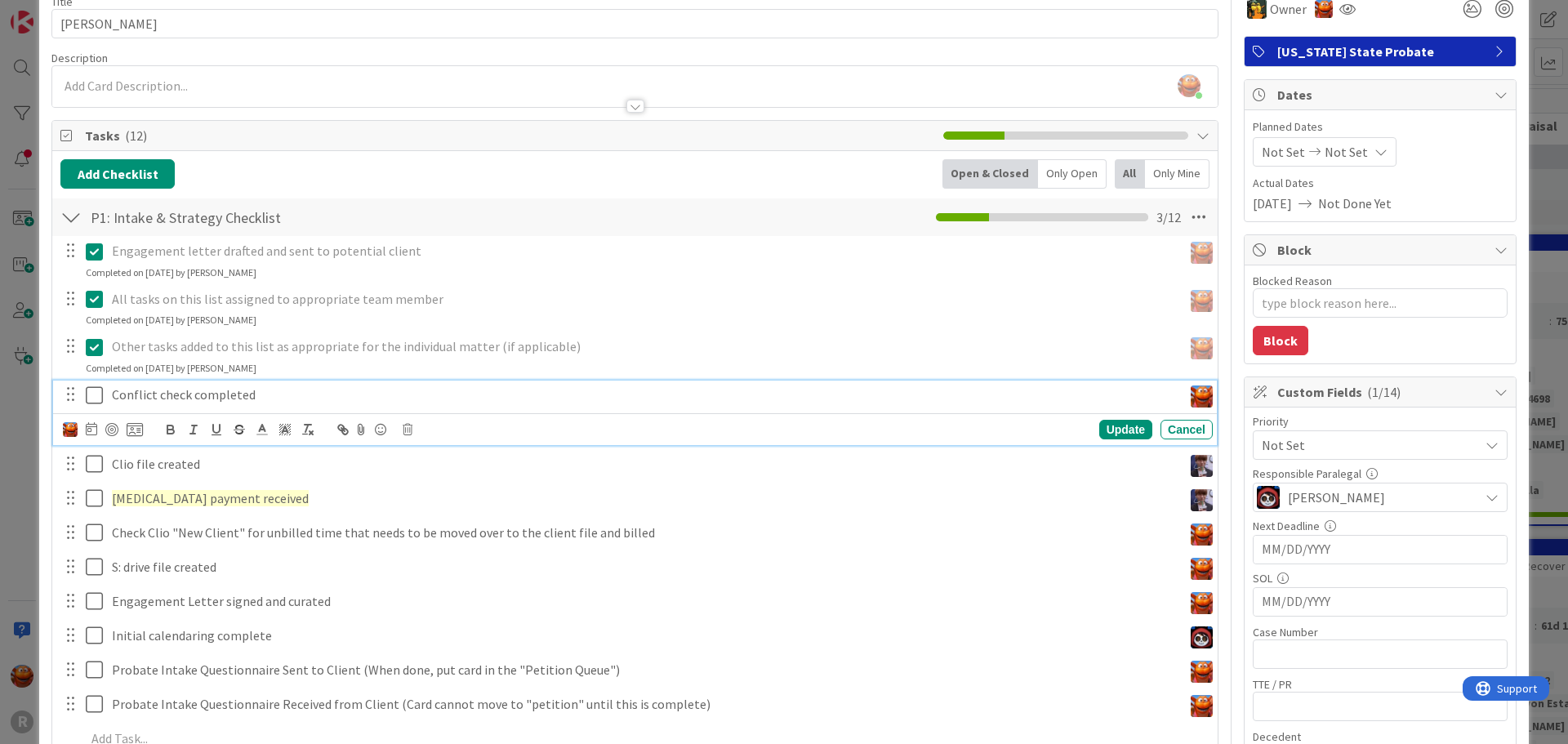
click at [155, 395] on p "Conflict check completed" at bounding box center [644, 395] width 1064 height 19
click at [92, 433] on icon at bounding box center [90, 428] width 11 height 13
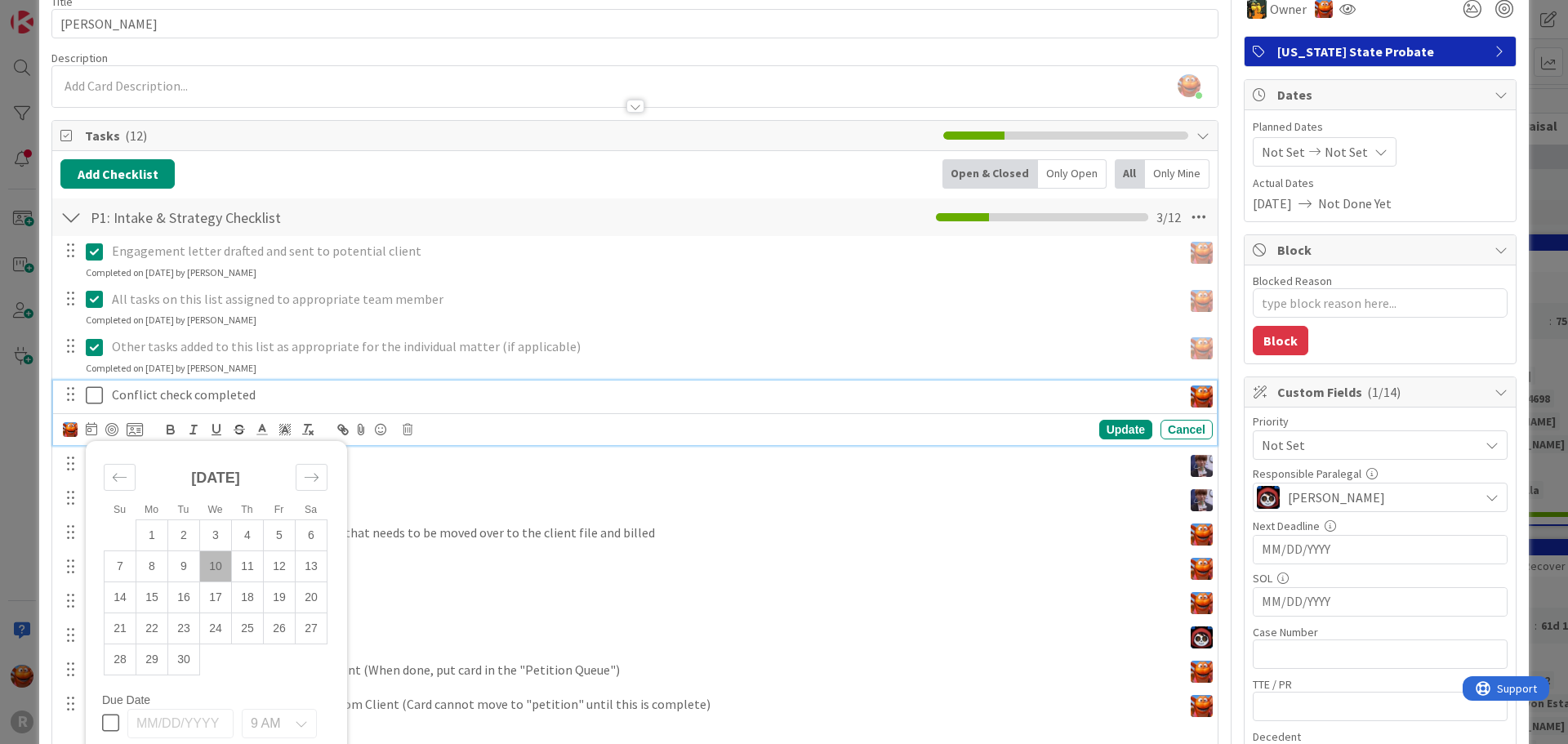
click at [217, 569] on td "10" at bounding box center [215, 566] width 32 height 31
type input "[DATE]"
click at [112, 433] on div at bounding box center [111, 429] width 13 height 13
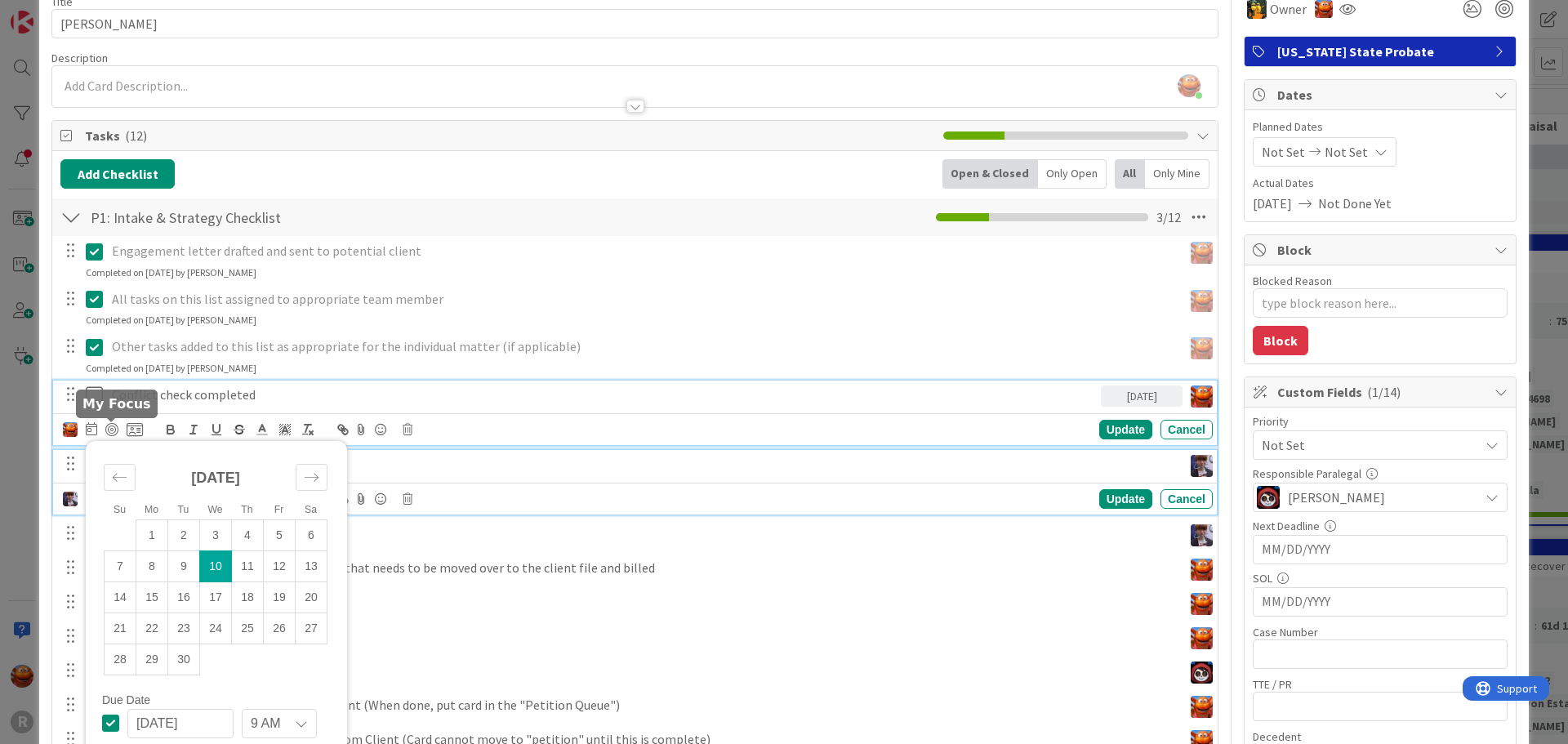
click at [609, 474] on div "Clio file created" at bounding box center [644, 463] width 1077 height 28
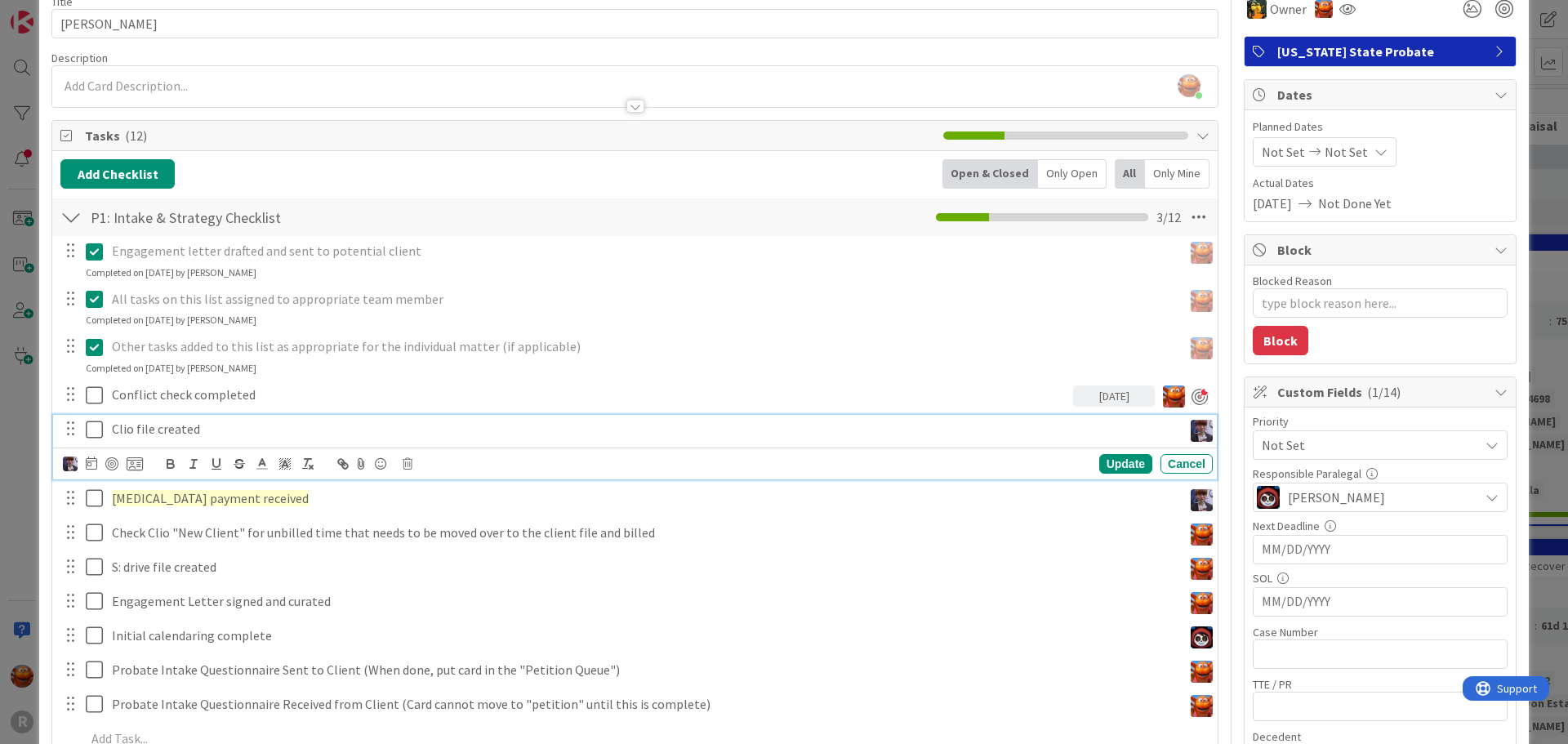
scroll to position [47, 0]
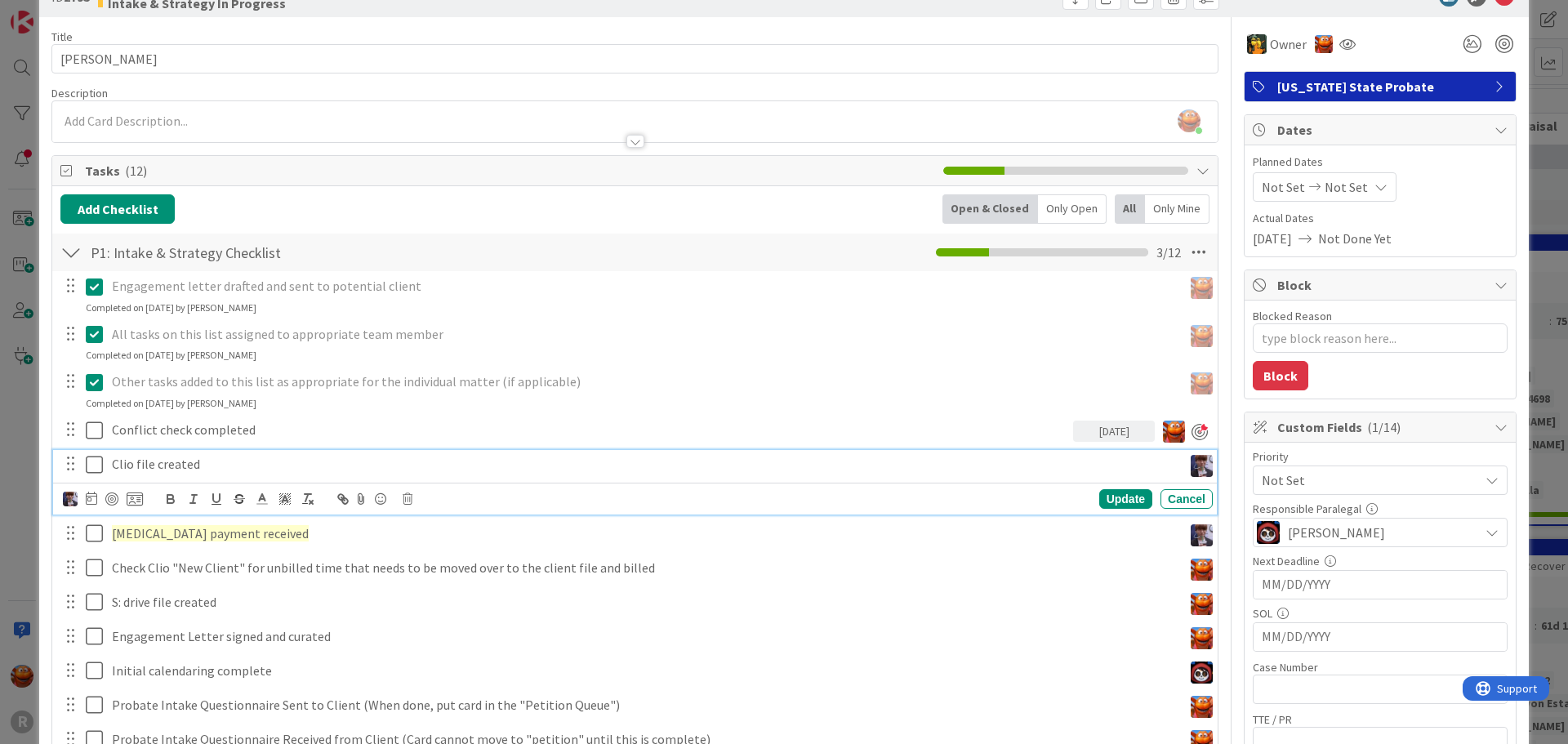
click at [95, 463] on icon at bounding box center [94, 464] width 17 height 20
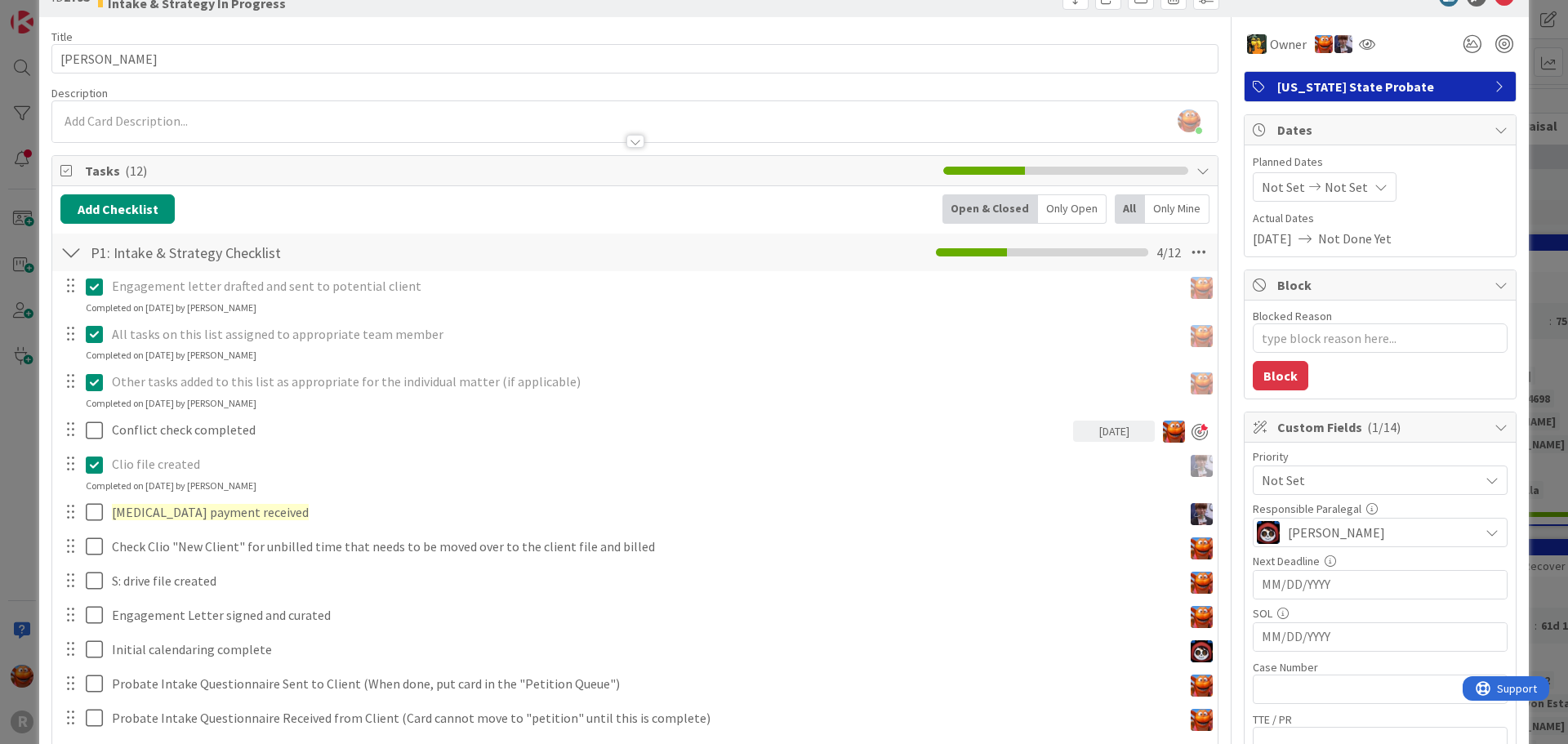
scroll to position [210, 0]
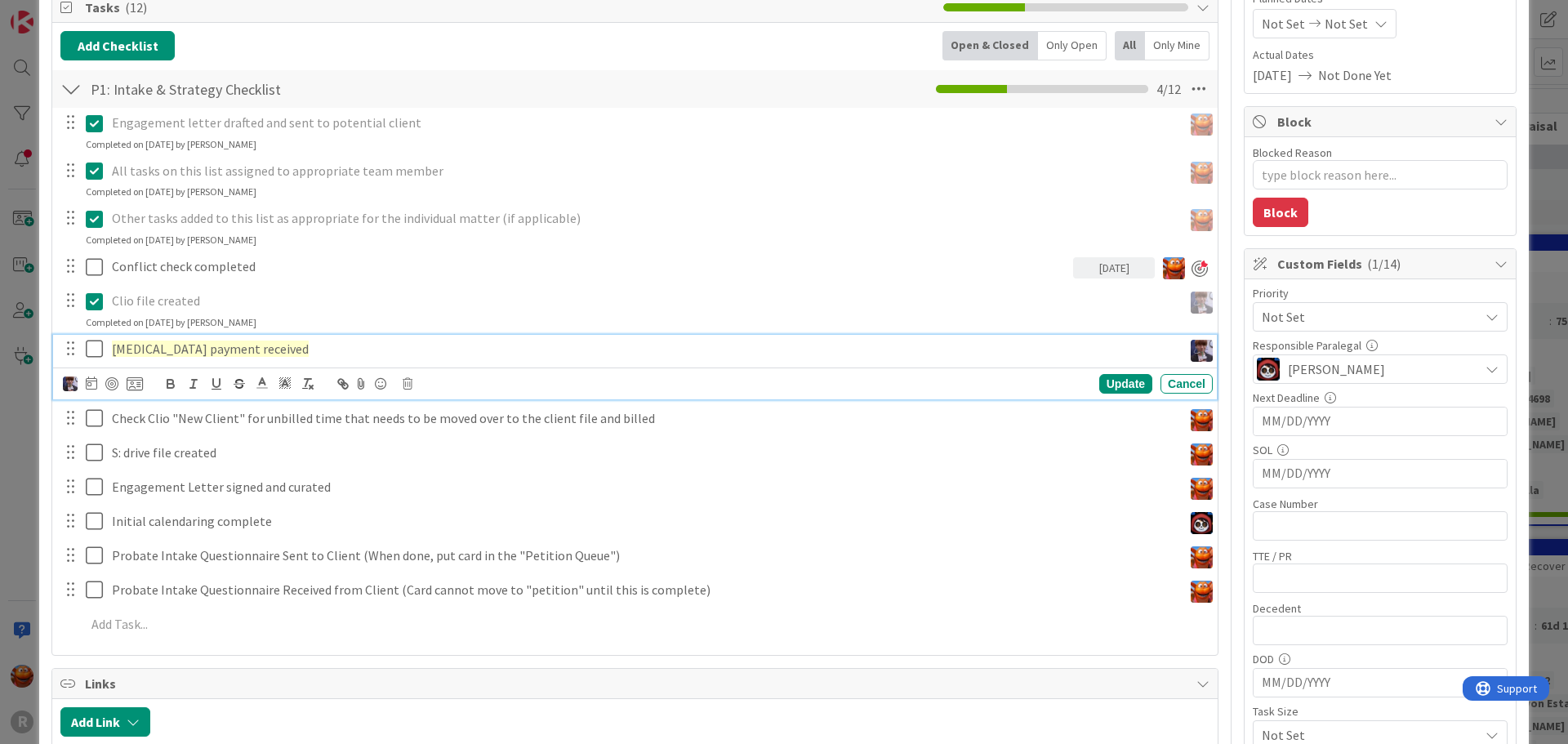
click at [97, 356] on icon at bounding box center [94, 348] width 17 height 20
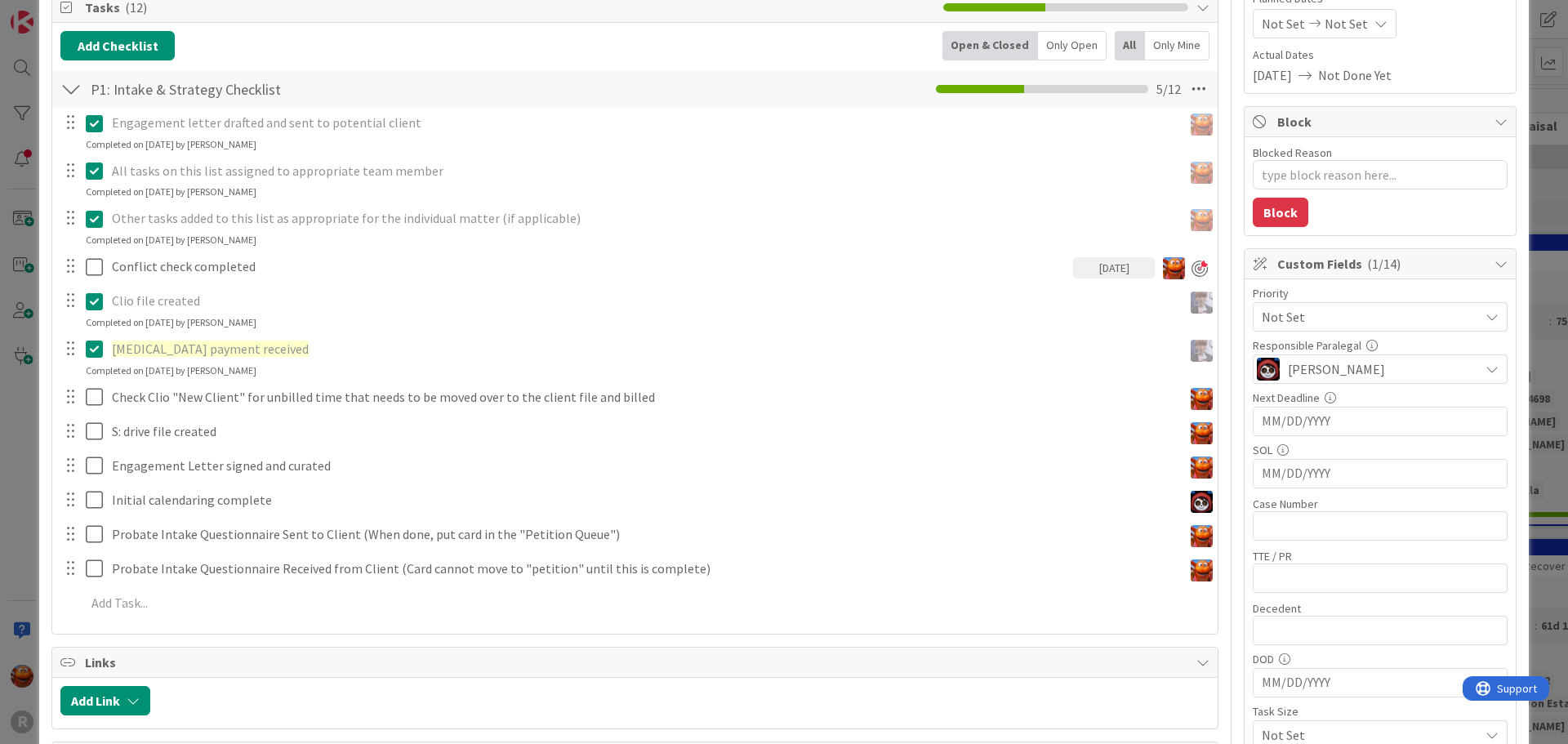
click at [94, 352] on icon at bounding box center [94, 348] width 17 height 20
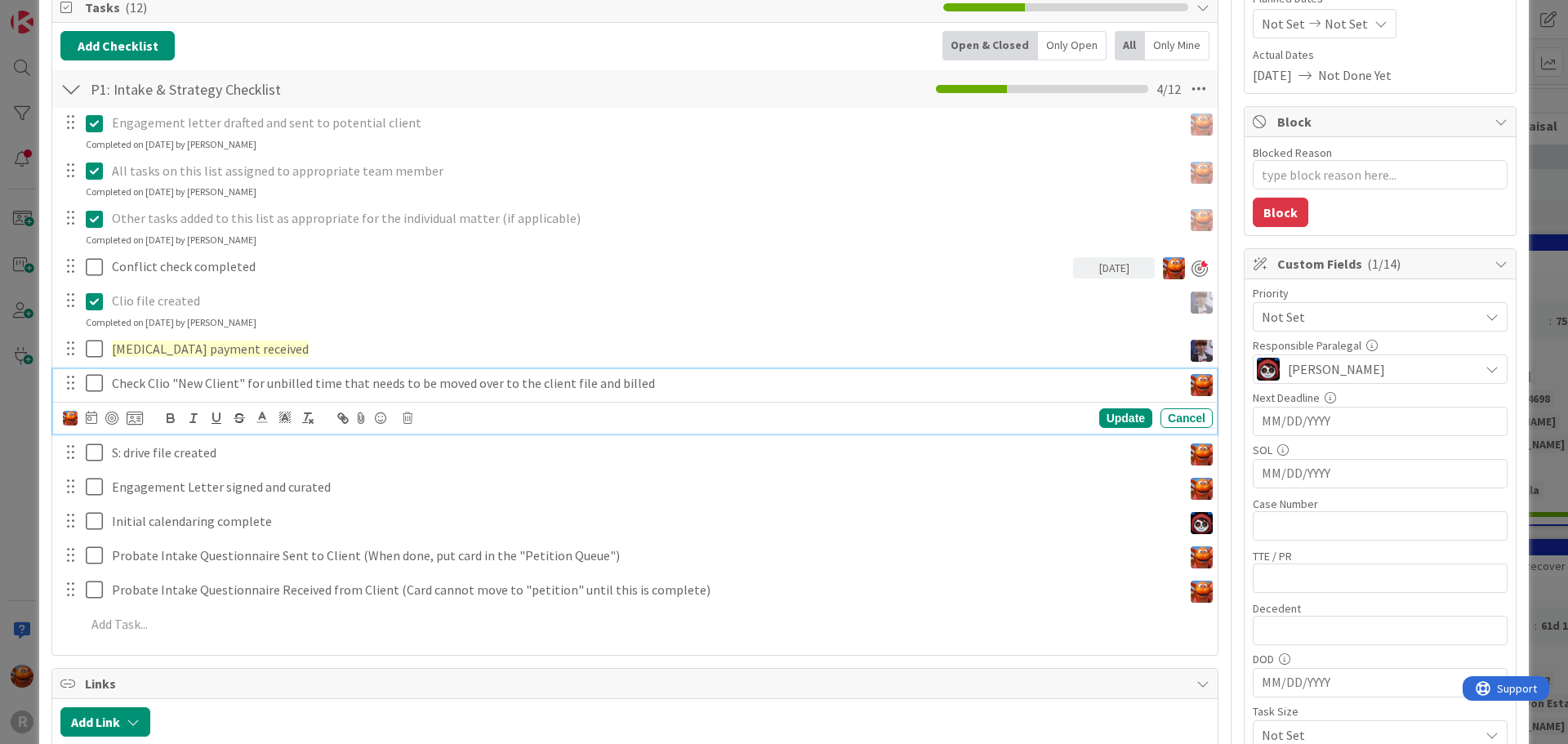
click at [91, 421] on div "Check Clio "New Client" for unbilled time that needs to be moved over to the cl…" at bounding box center [634, 401] width 1163 height 65
click at [92, 383] on icon at bounding box center [94, 382] width 17 height 20
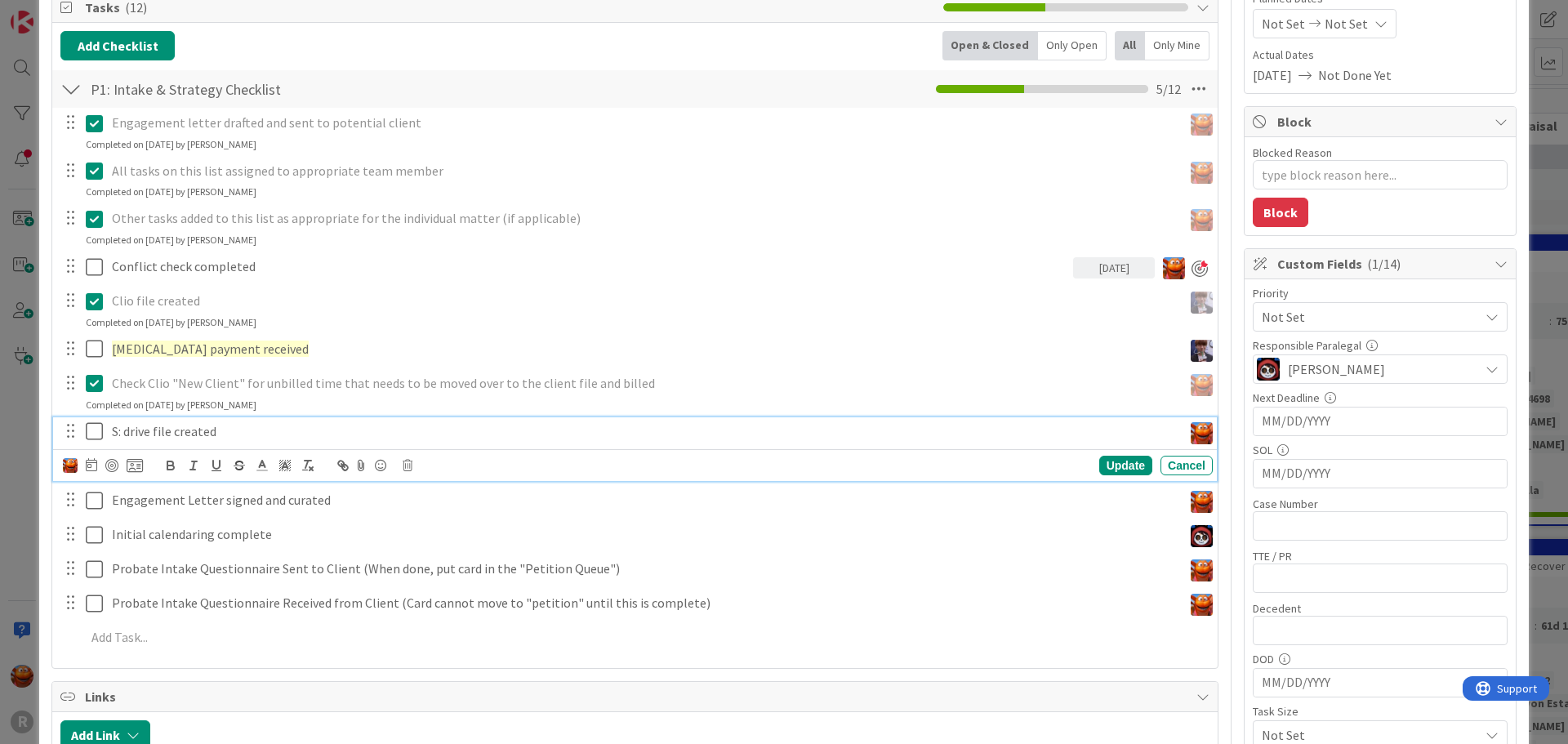
click at [97, 433] on icon at bounding box center [94, 431] width 17 height 20
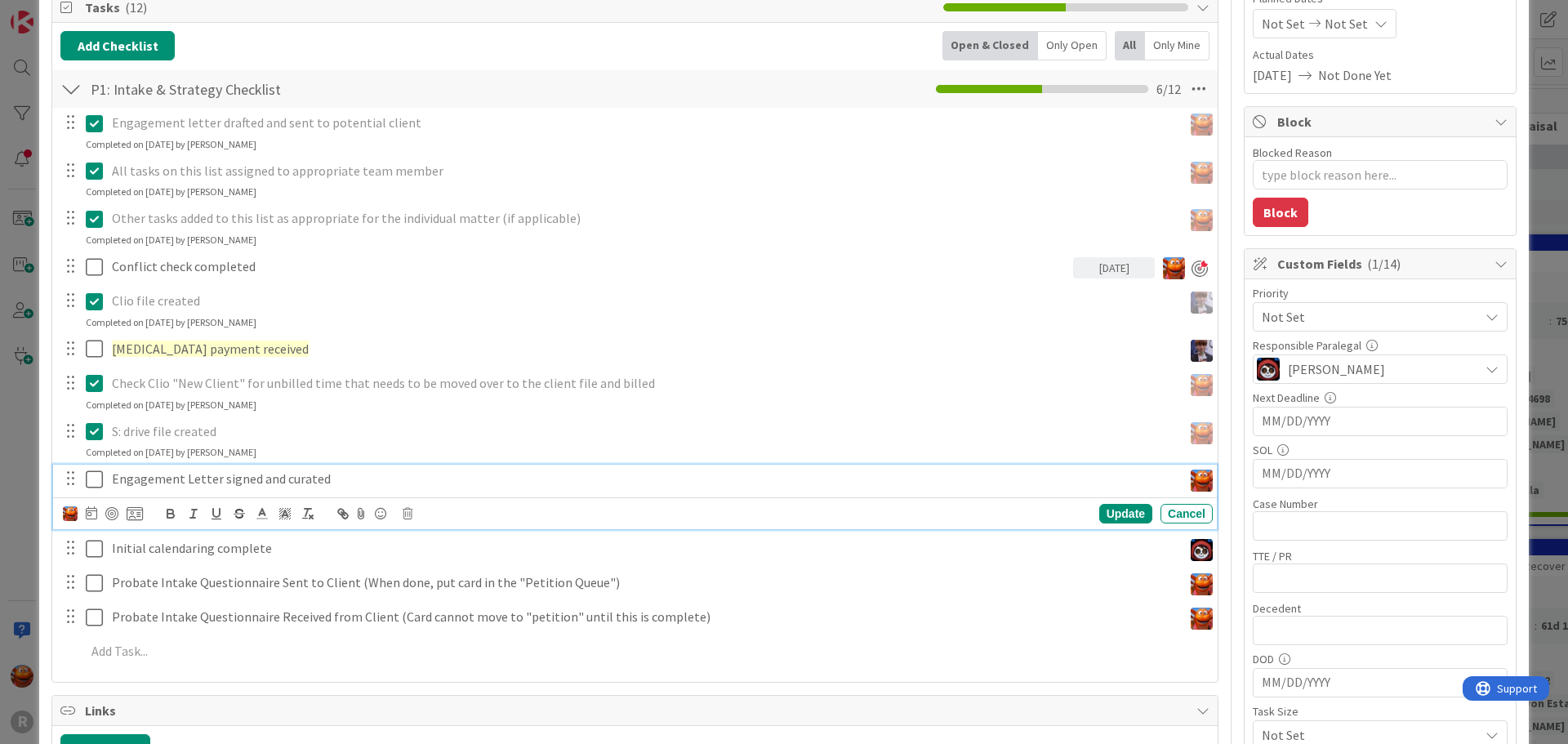
click at [95, 480] on icon at bounding box center [94, 479] width 17 height 20
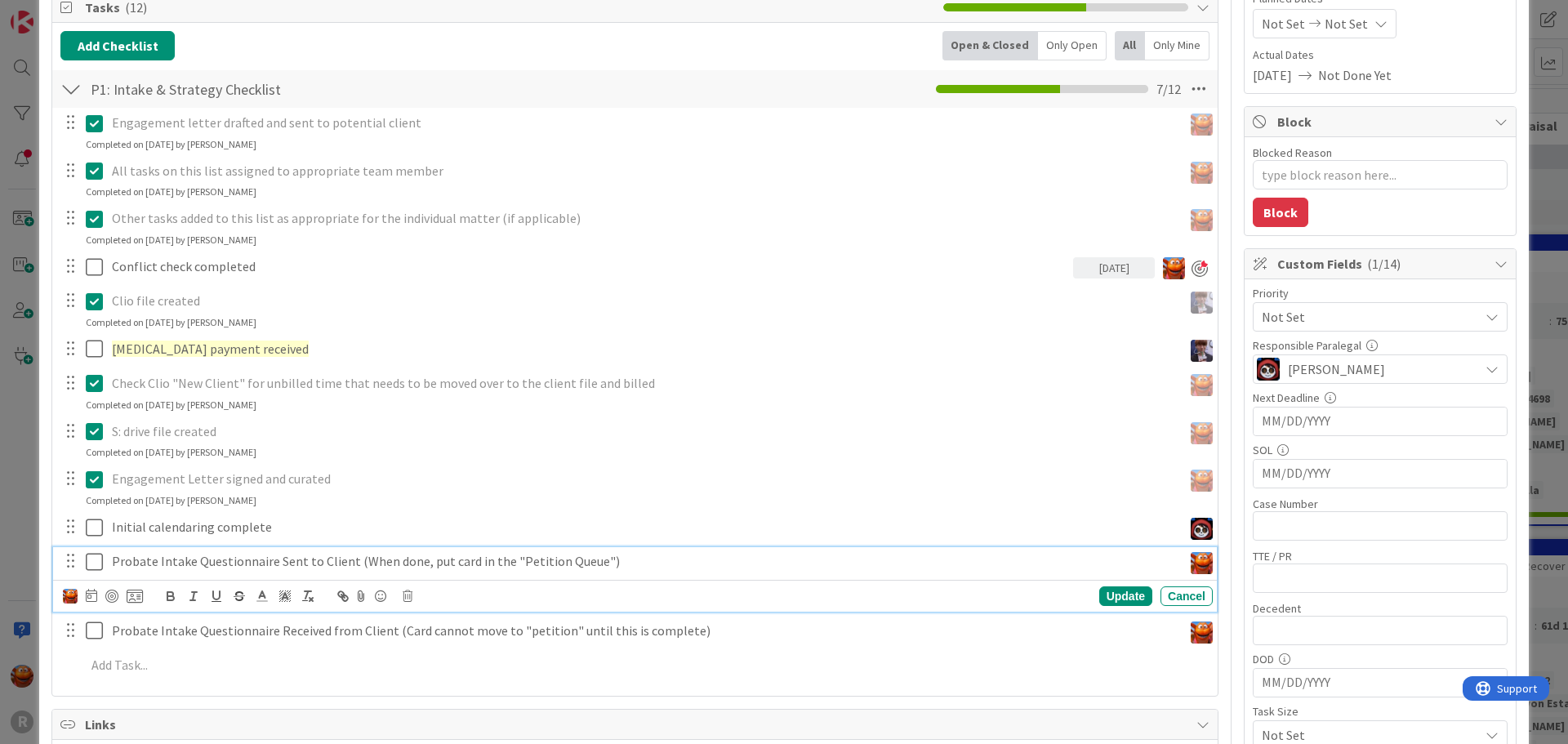
click at [96, 567] on icon at bounding box center [94, 561] width 17 height 20
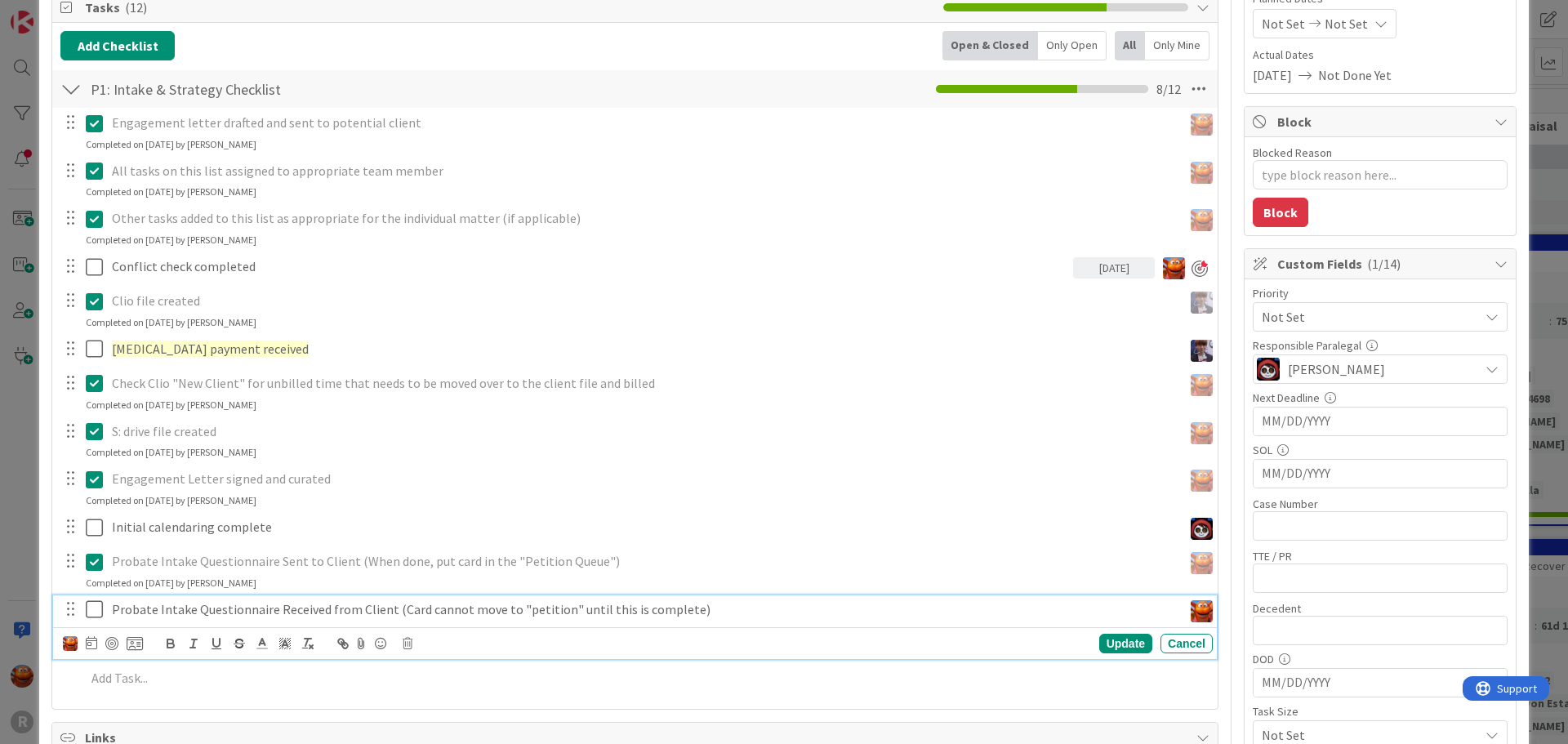
click at [94, 617] on icon at bounding box center [94, 608] width 17 height 20
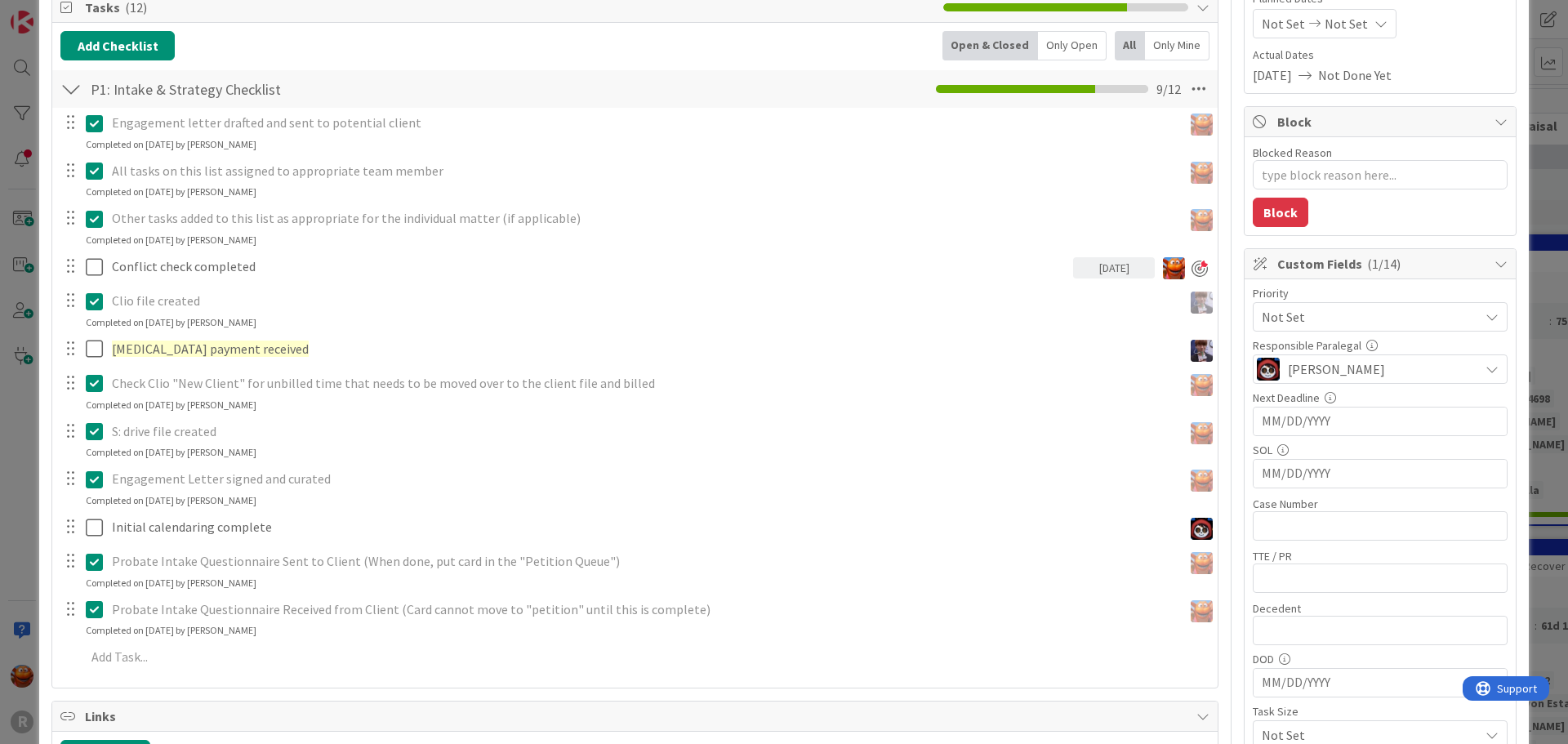
click at [23, 509] on div "ID 2793 Probate + Conservatorship Workflow (FL2) Intake & Strategy In Progress …" at bounding box center [784, 372] width 1568 height 744
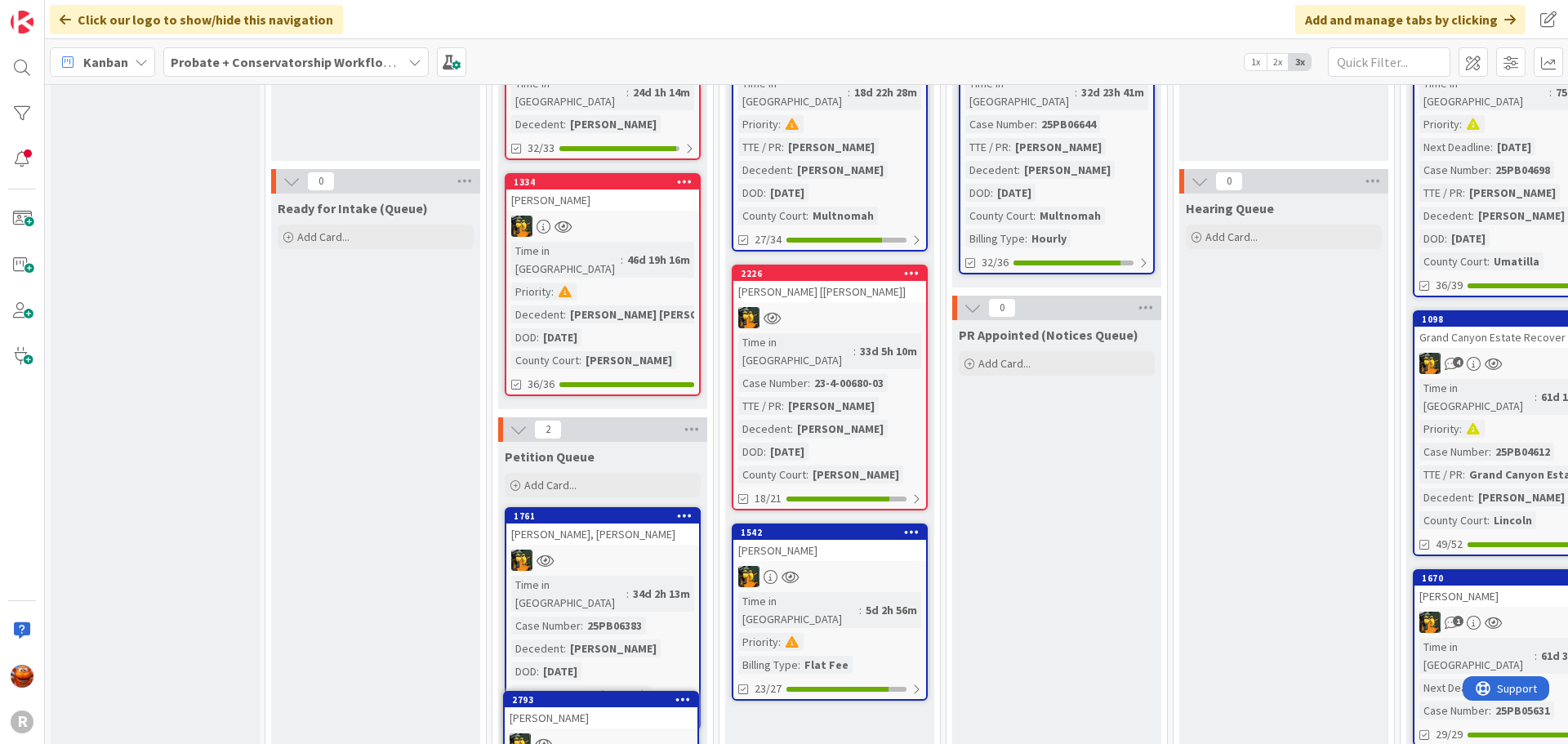
scroll to position [433, 0]
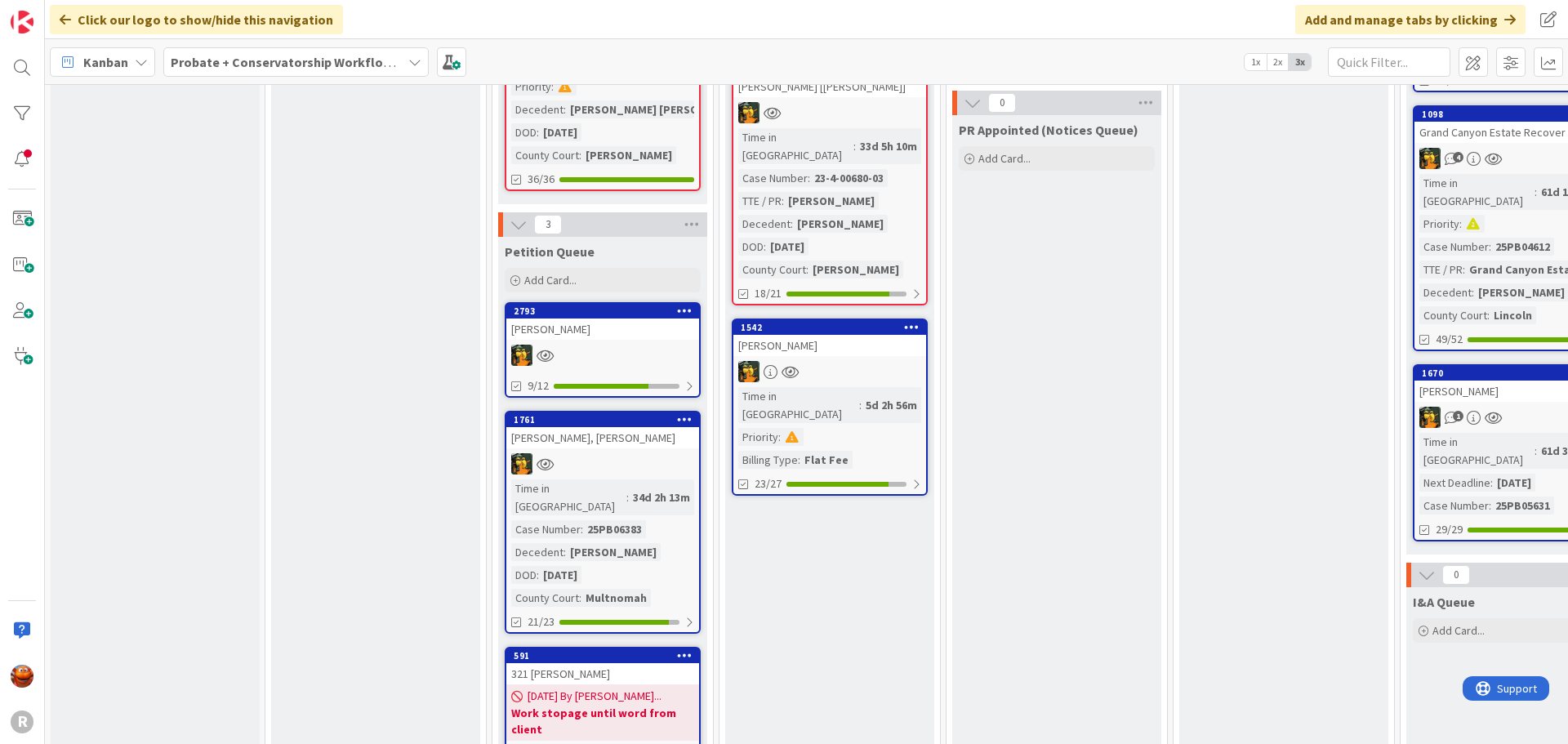
click at [592, 345] on div at bounding box center [603, 355] width 193 height 21
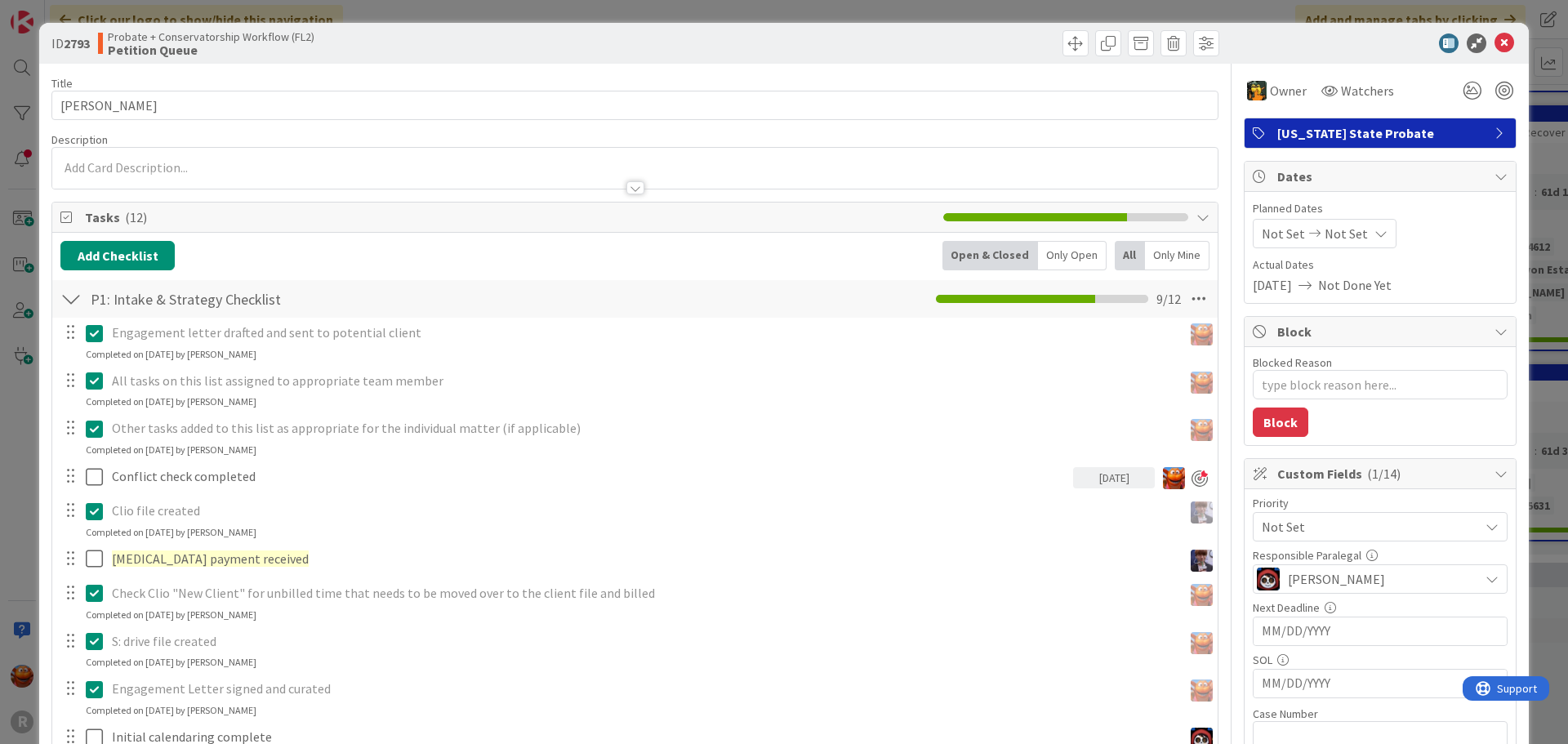
click at [1394, 524] on span "Not Set" at bounding box center [1366, 526] width 209 height 23
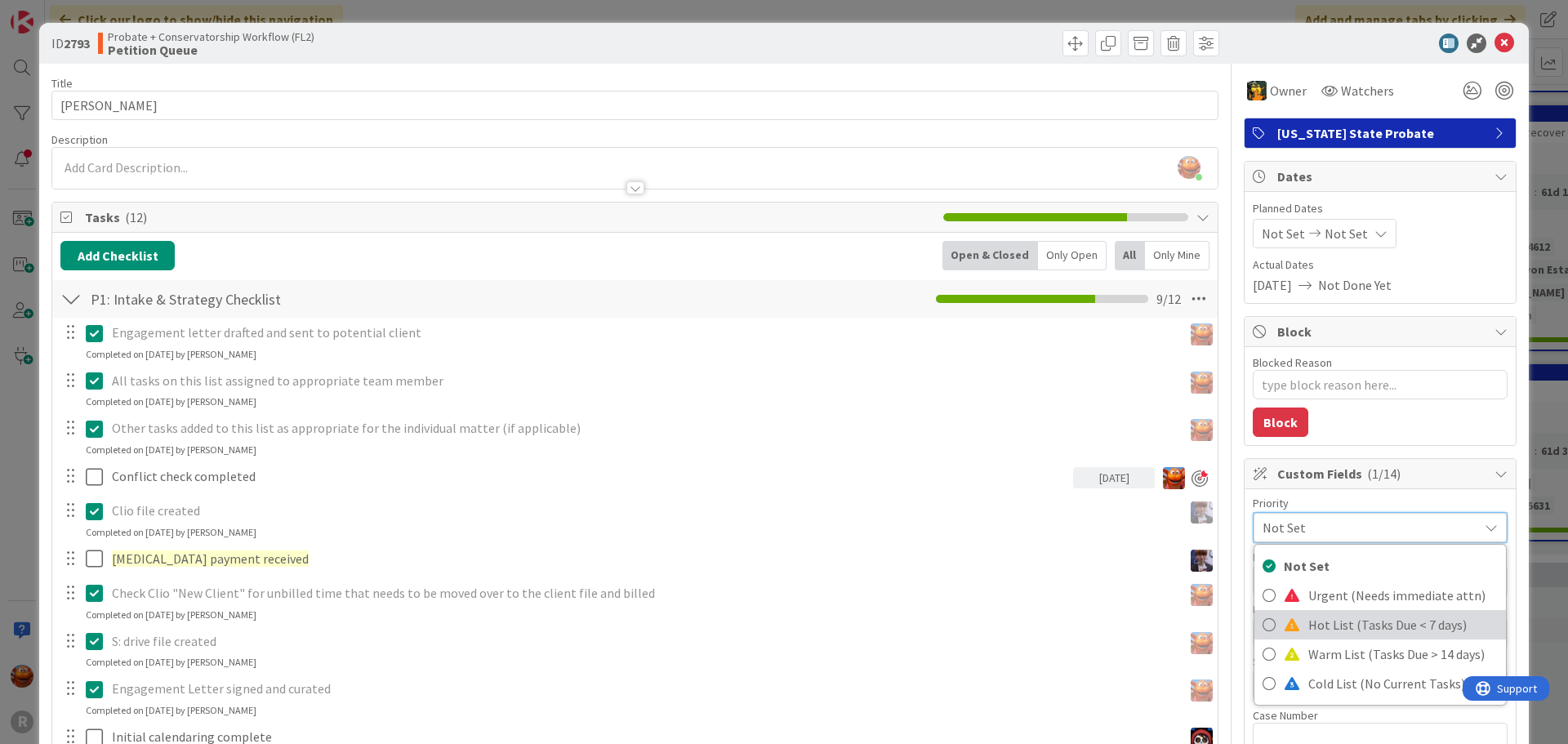
click at [1347, 631] on span "Hot List (Tasks Due < 7 days)" at bounding box center [1403, 625] width 189 height 25
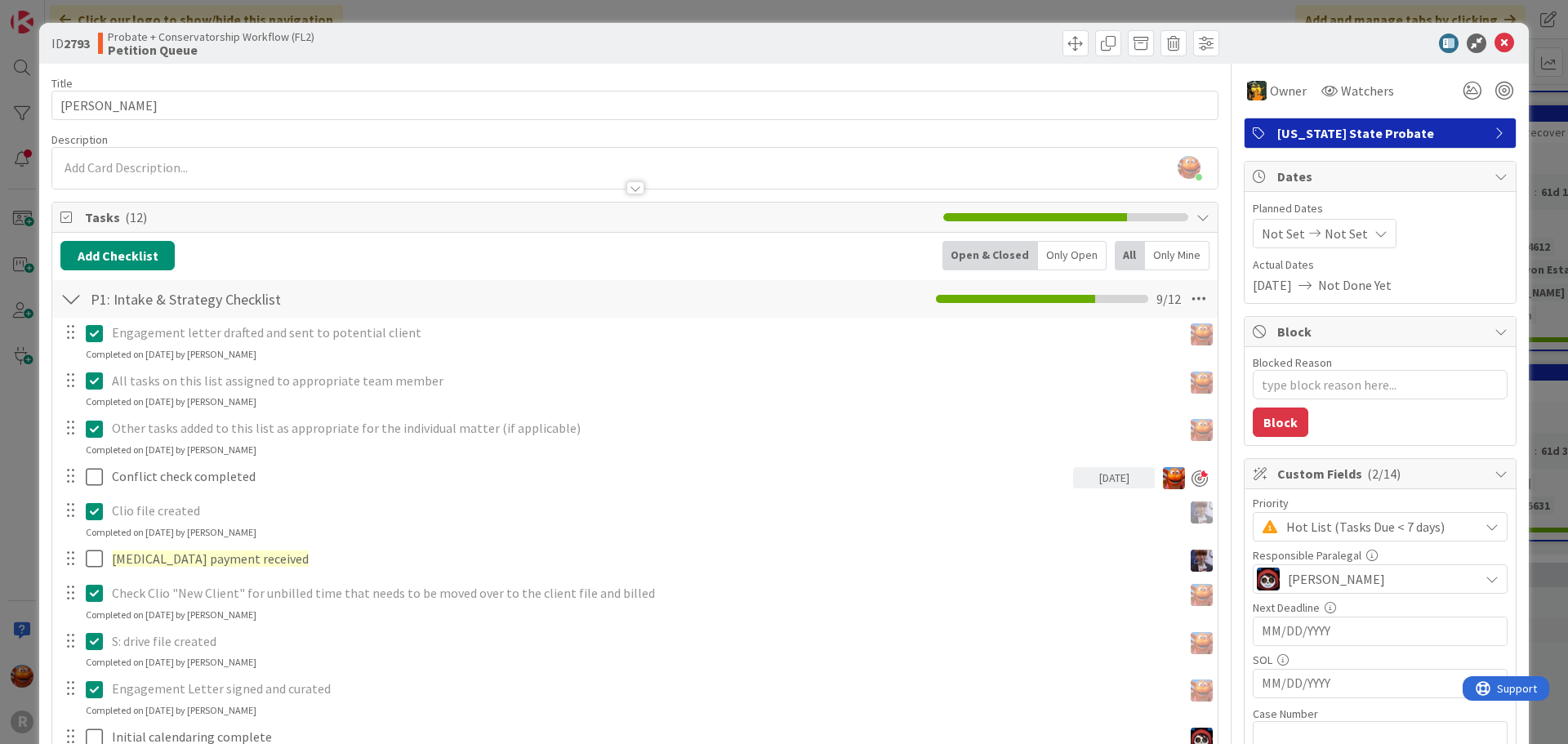
type textarea "x"
click at [1495, 38] on icon at bounding box center [1504, 43] width 20 height 20
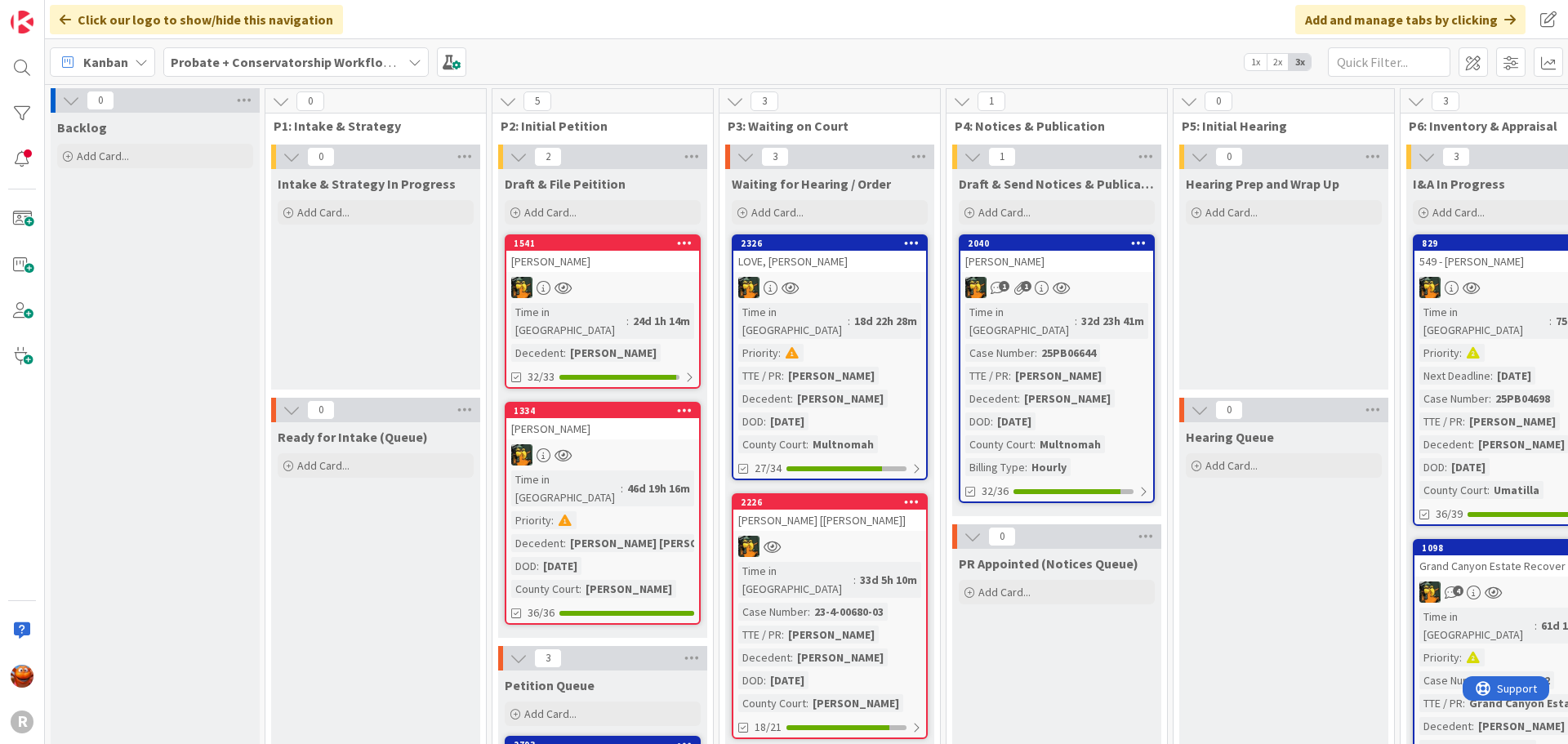
click at [406, 82] on div "Kanban Probate + Conservatorship Workflow (FL2) 1x 2x 3x" at bounding box center [807, 61] width 1523 height 45
click at [370, 67] on b "Probate + Conservatorship Workflow (FL2)" at bounding box center [298, 61] width 254 height 16
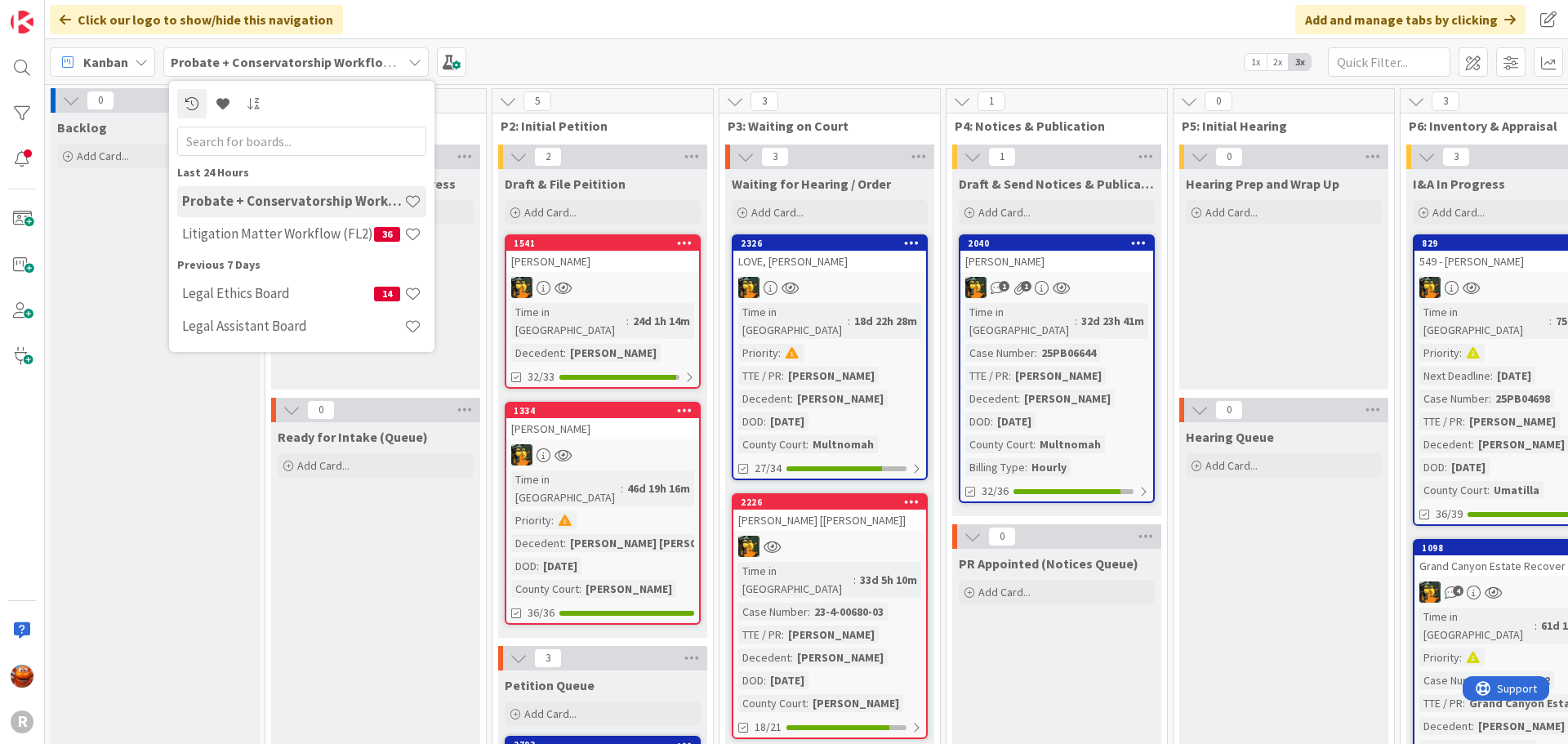
click at [251, 253] on div "Last 24 Hours Probate + Conservatorship Workflow (FL2) Litigation Matter Workfl…" at bounding box center [302, 253] width 249 height 179
click at [254, 241] on h4 "Litigation Matter Workflow (FL2)" at bounding box center [277, 233] width 192 height 16
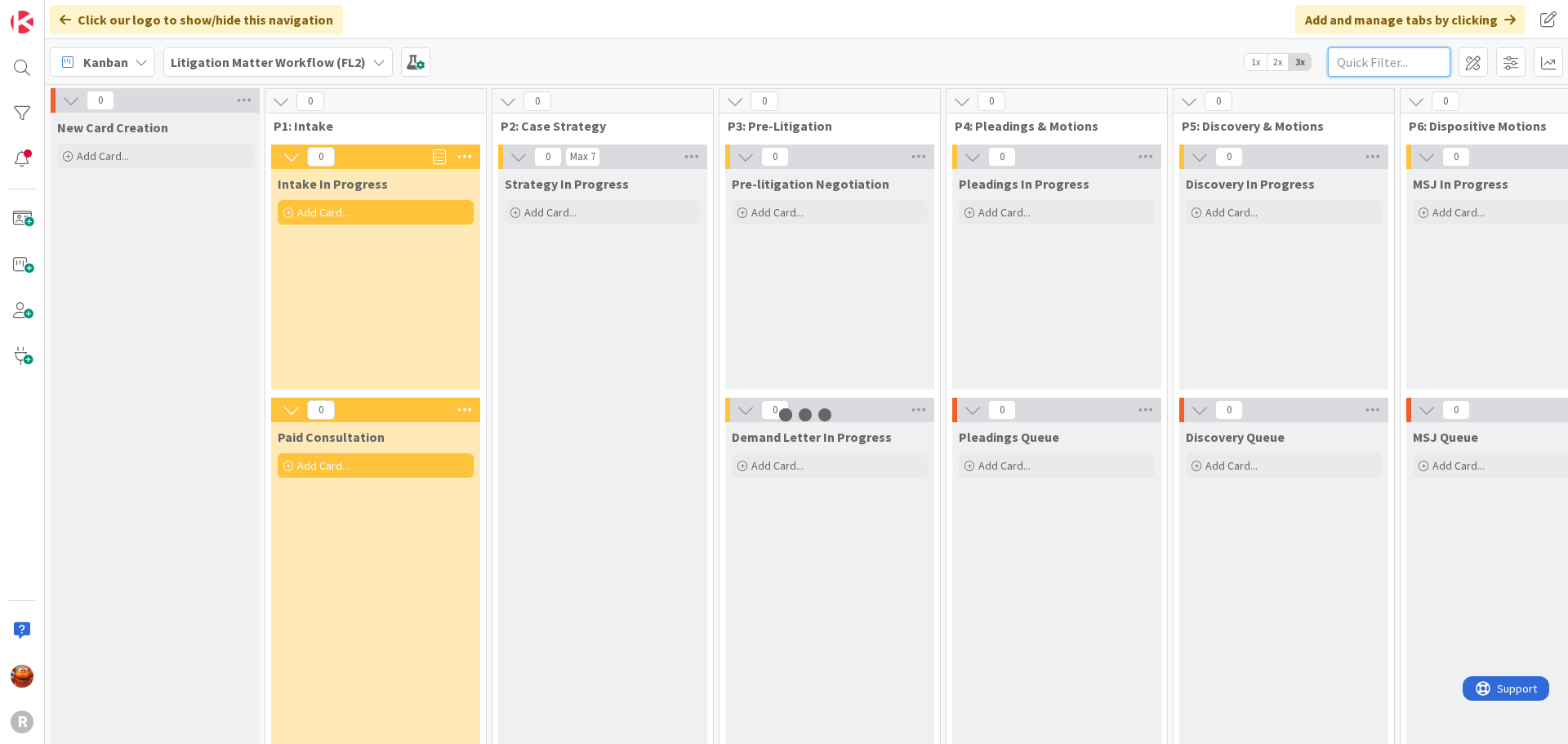
click at [1379, 54] on input "text" at bounding box center [1390, 61] width 123 height 29
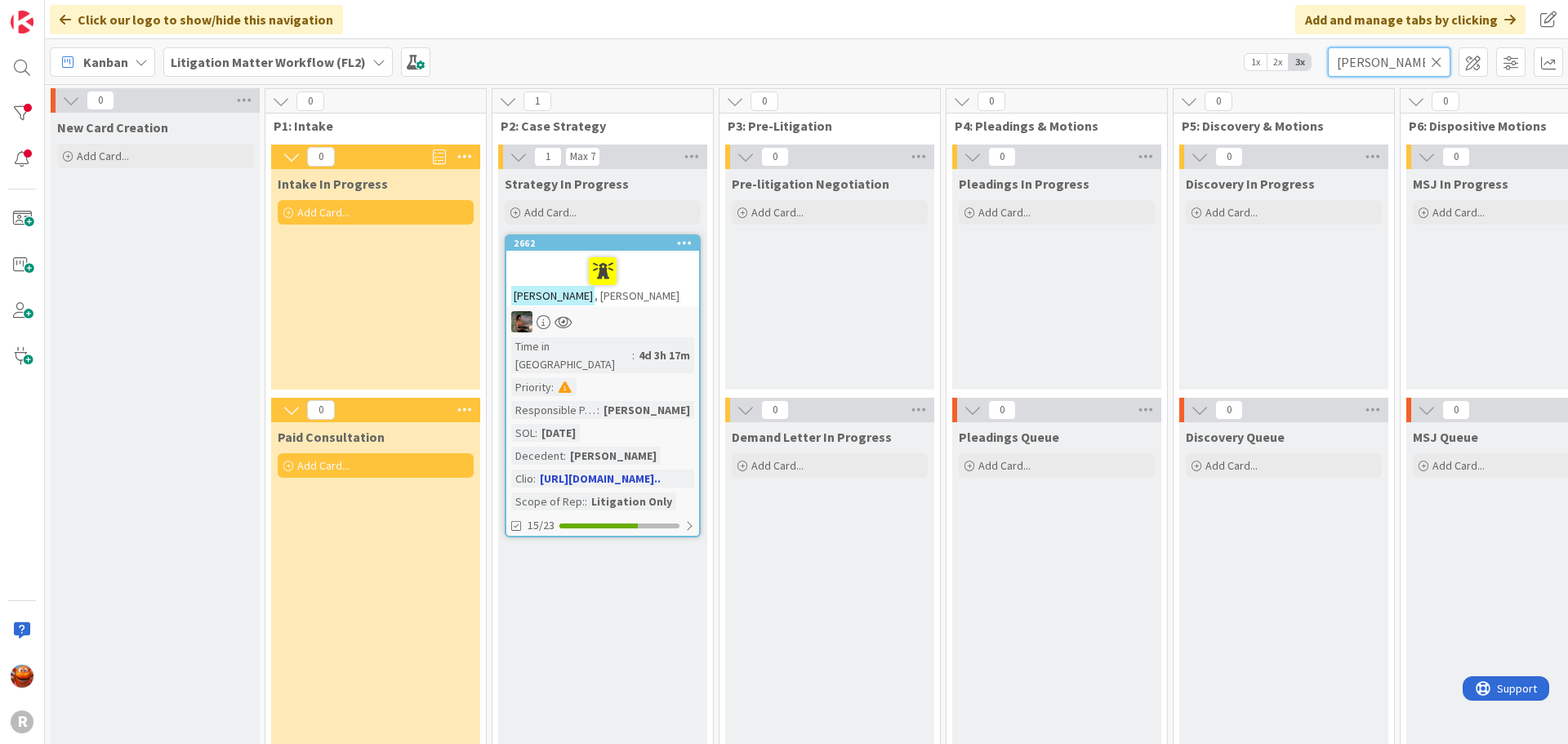
type input "[PERSON_NAME]"
click at [649, 311] on div at bounding box center [603, 322] width 193 height 21
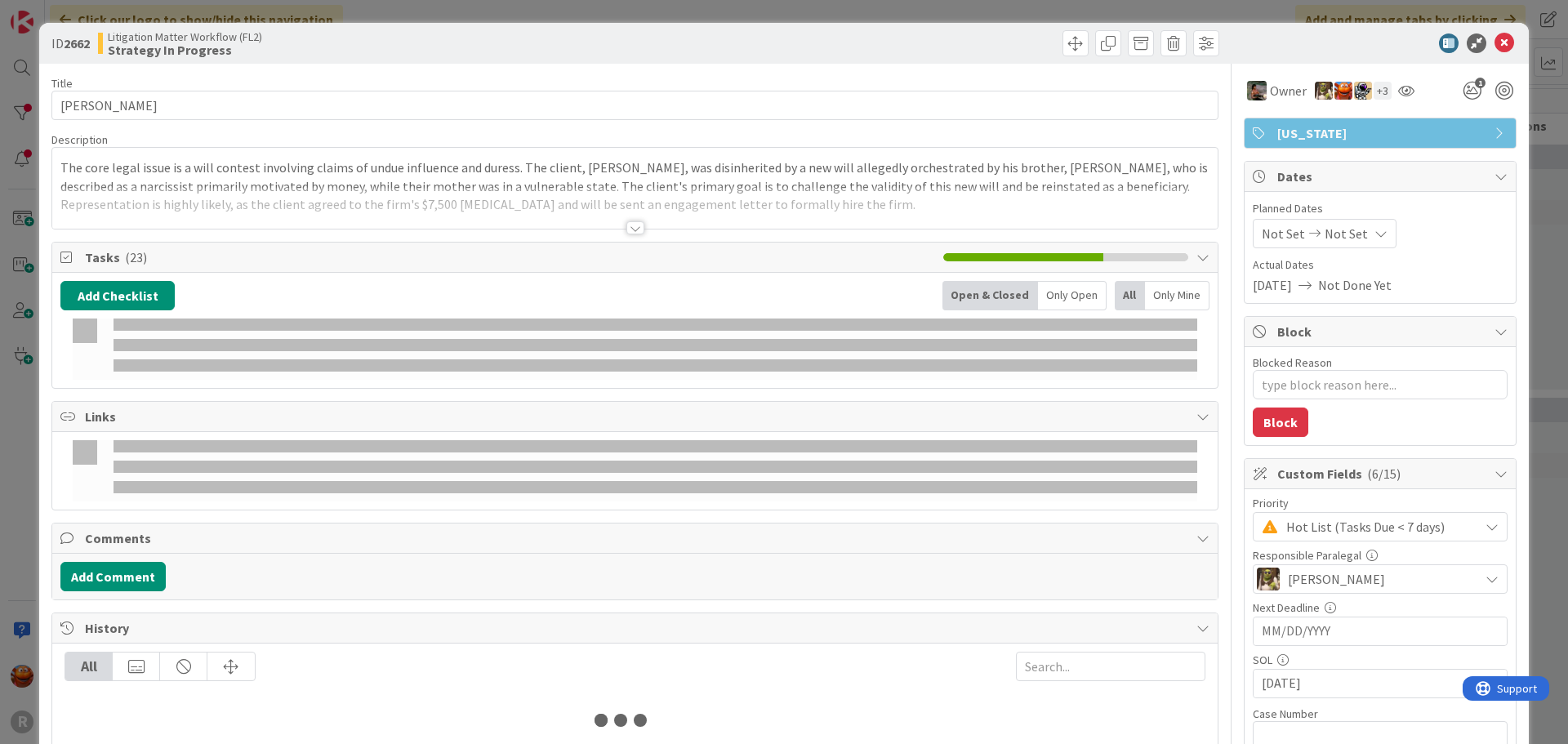
type textarea "x"
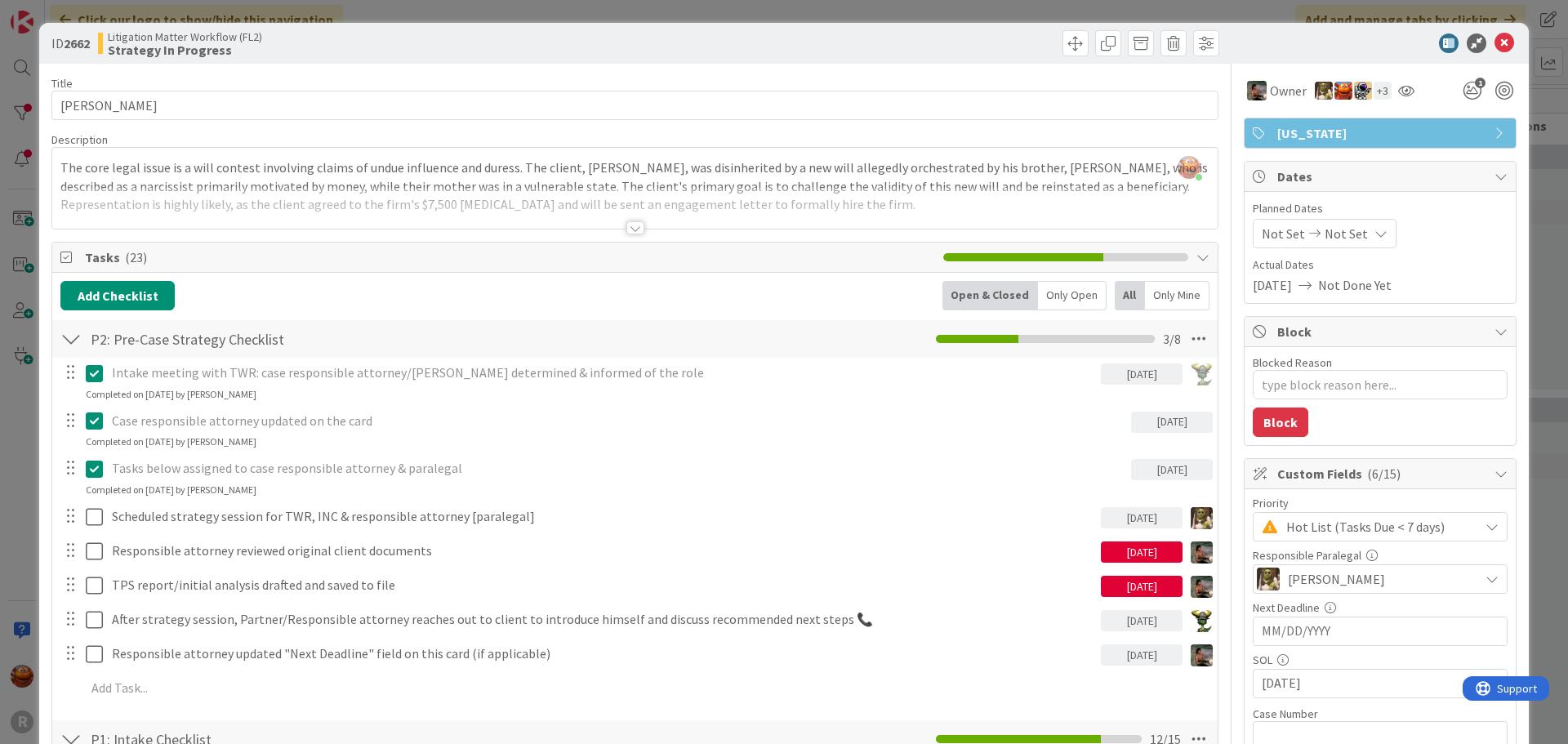
click at [163, 6] on div "ID 2662 Litigation Matter Workflow (FL2) Strategy In Progress Title 14 / 128 [P…" at bounding box center [784, 372] width 1568 height 744
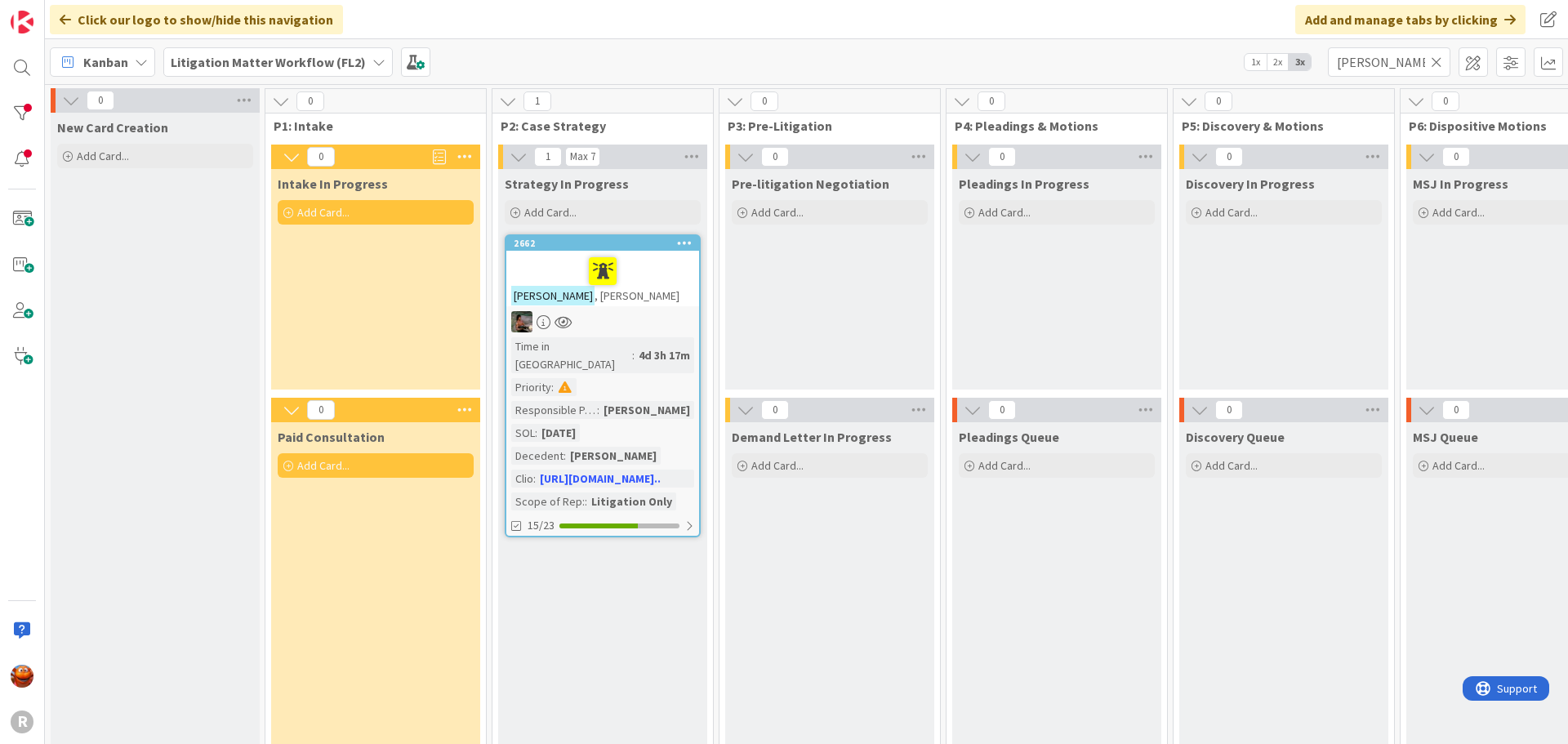
click at [1441, 68] on icon at bounding box center [1436, 61] width 11 height 15
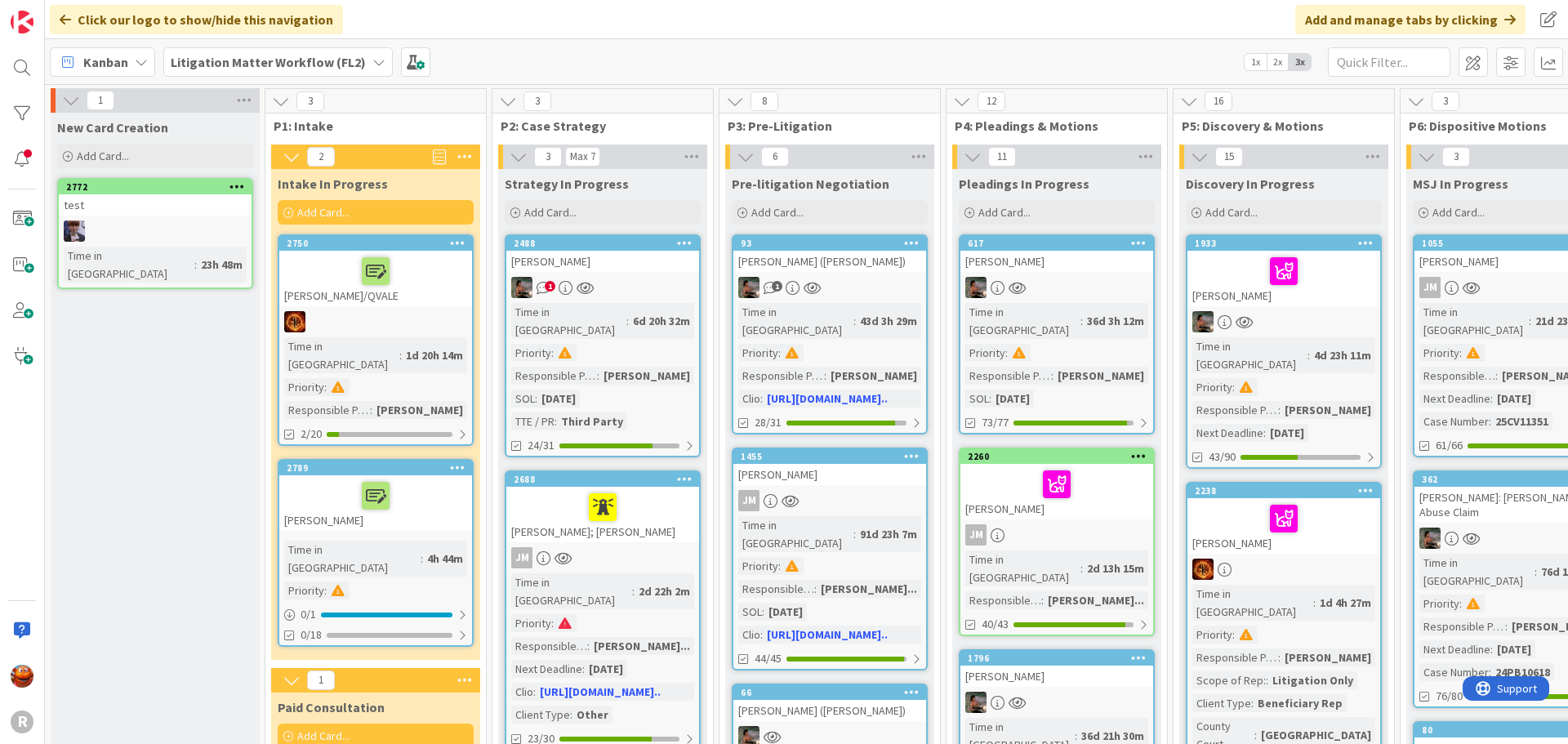
click at [404, 298] on div "[PERSON_NAME]/QVALE" at bounding box center [376, 278] width 193 height 55
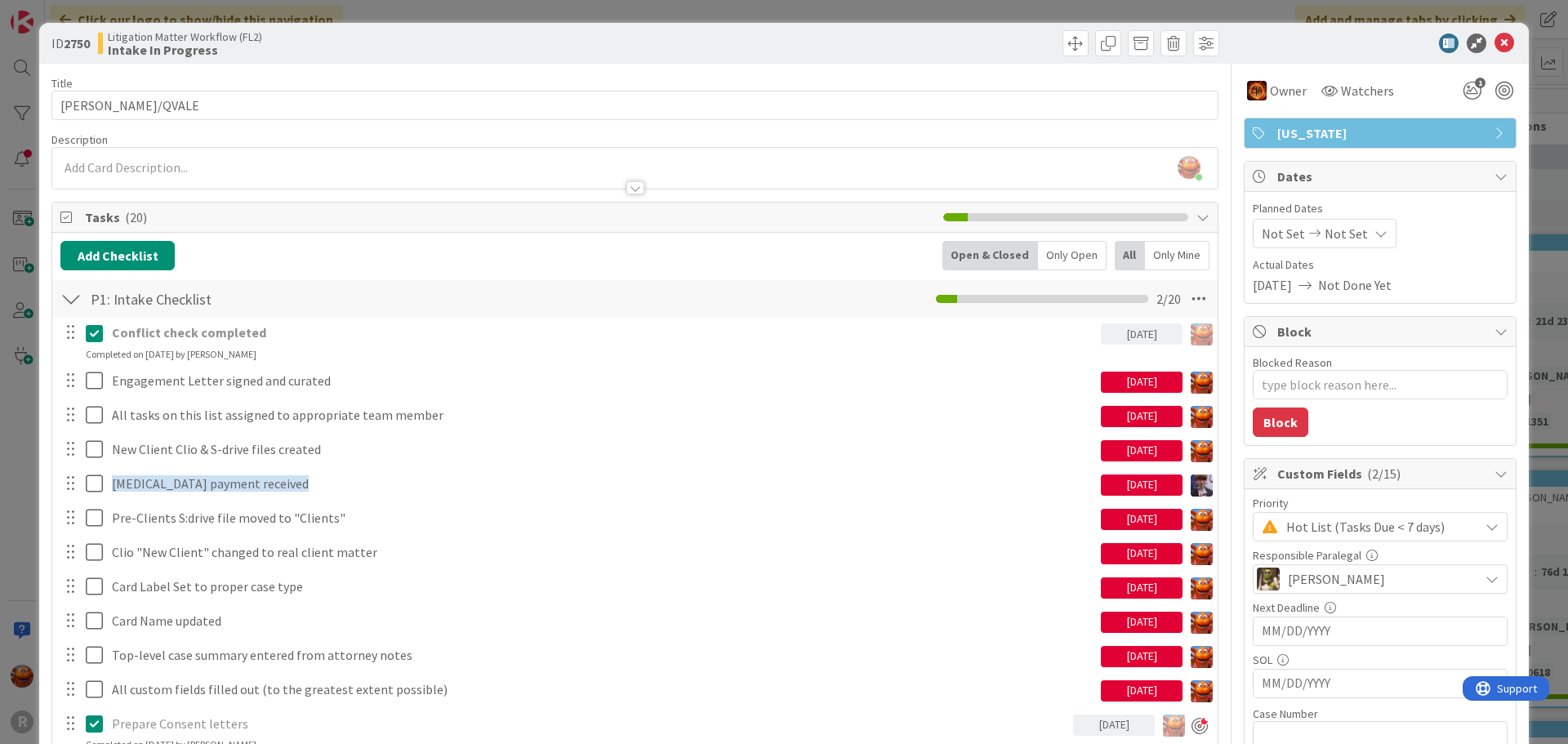
click at [178, 17] on div "ID 2750 Litigation Matter Workflow (FL2) Intake In Progress Title 11 / 128 [PER…" at bounding box center [784, 372] width 1568 height 744
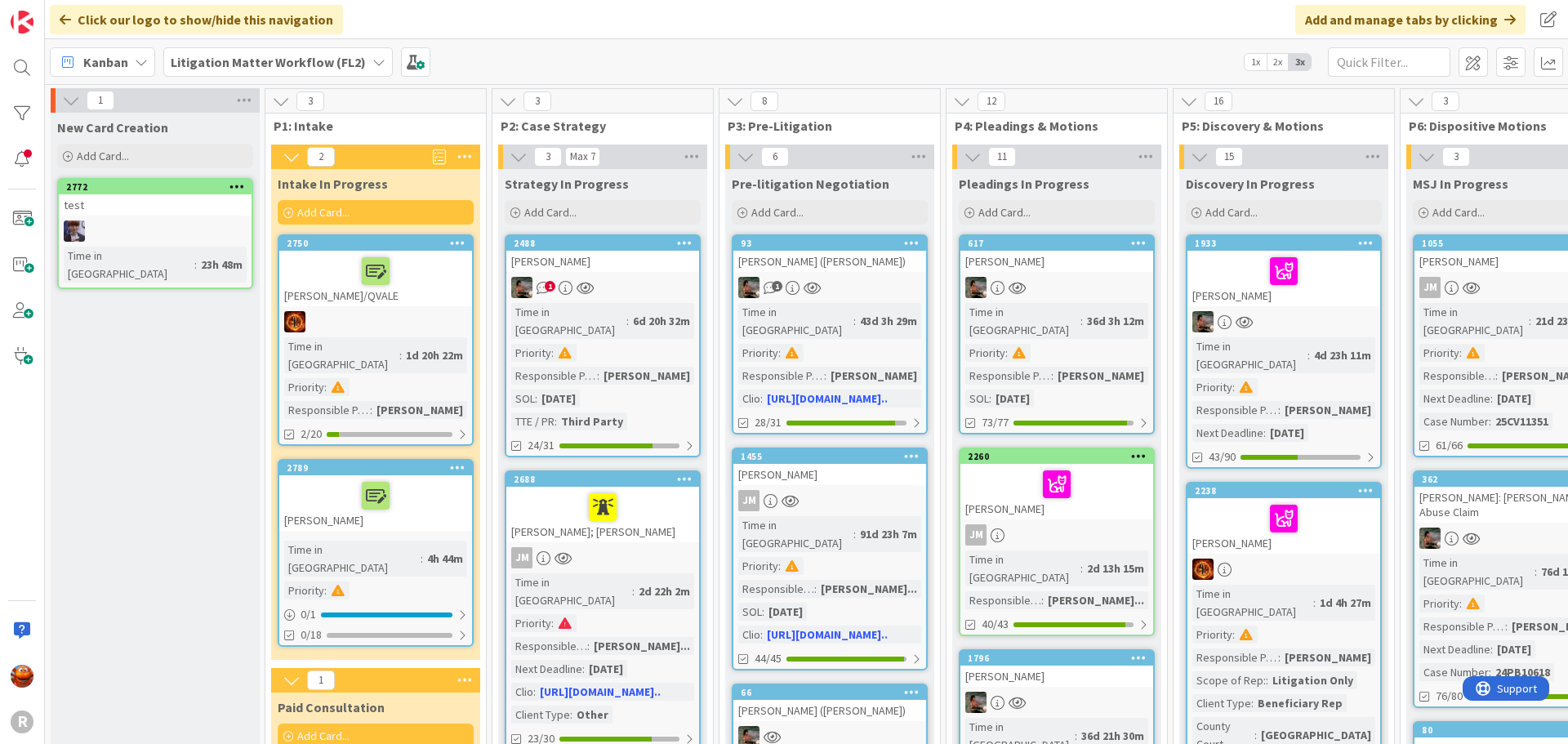
click at [420, 503] on div "[PERSON_NAME]" at bounding box center [376, 503] width 193 height 55
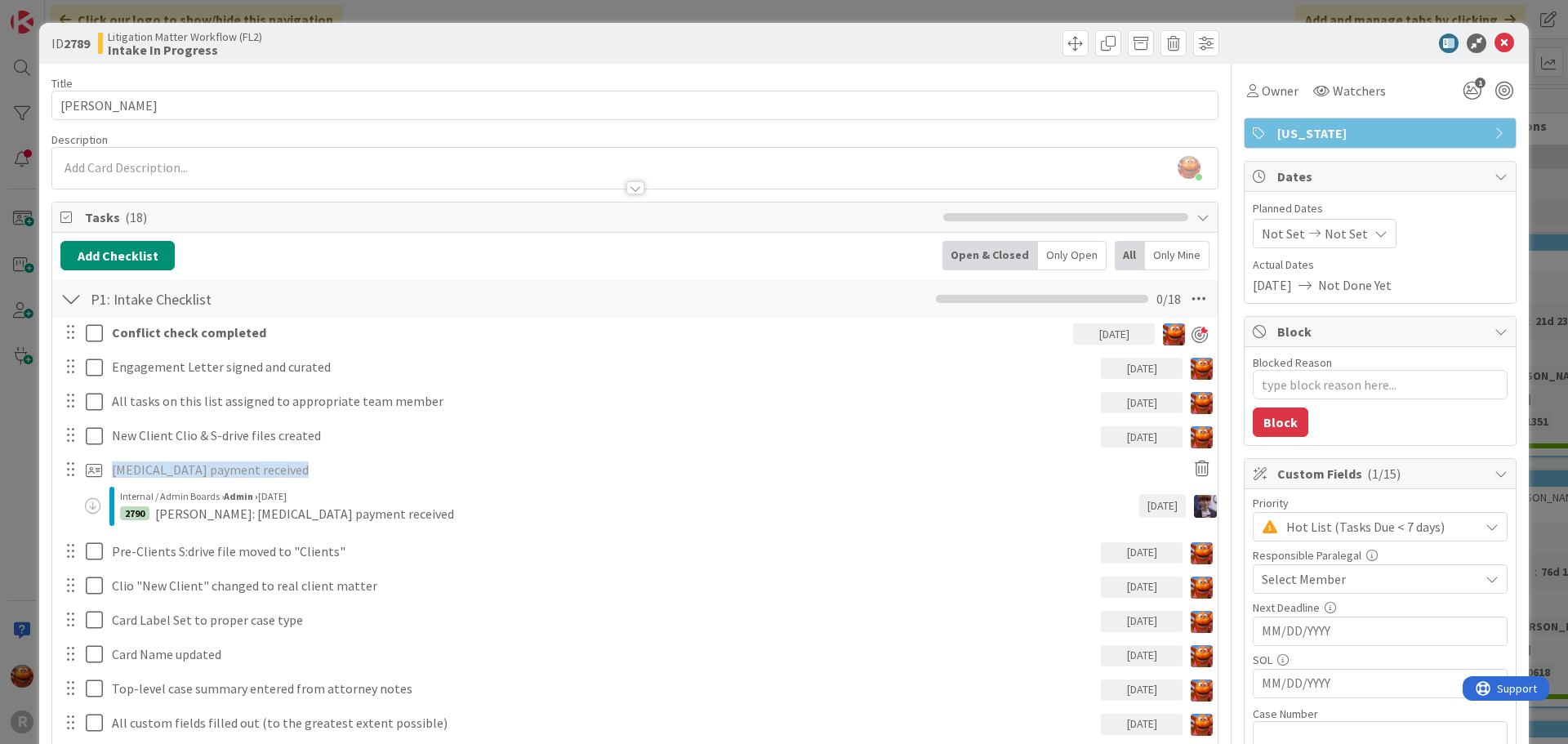
type textarea "x"
